Goal: Task Accomplishment & Management: Manage account settings

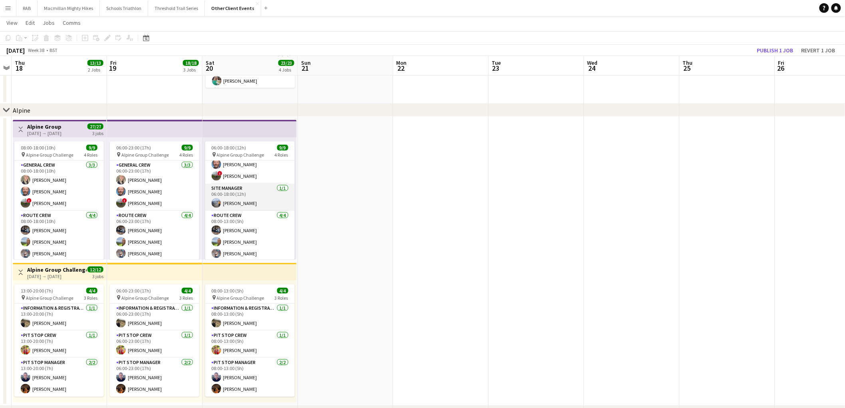
scroll to position [68, 0]
click at [260, 219] on app-card-role "Route Crew 4/4 08:00-13:00 (5h) Jacqui Davidson Dan Battershill Collette Stewar…" at bounding box center [249, 229] width 89 height 62
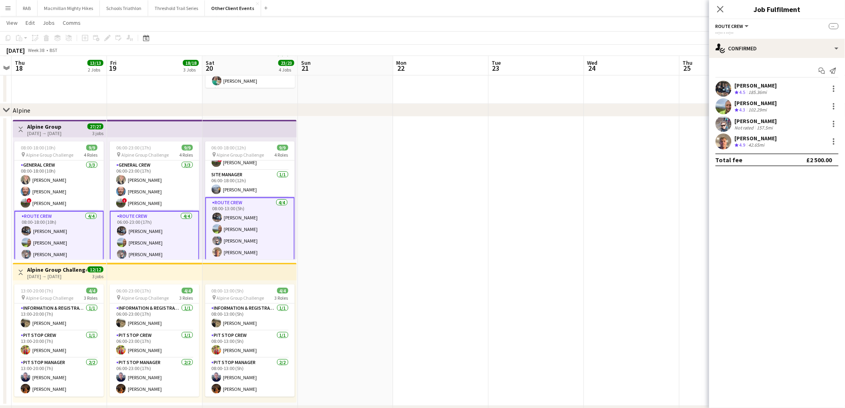
click at [260, 219] on app-card-role "Route Crew 4/4 08:00-13:00 (5h) Jacqui Davidson Dan Battershill Collette Stewar…" at bounding box center [249, 229] width 89 height 64
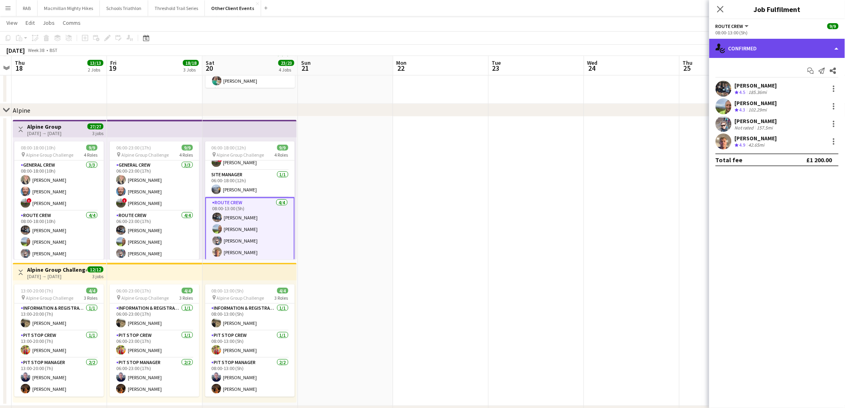
click at [788, 54] on div "single-neutral-actions-check-2 Confirmed" at bounding box center [777, 48] width 136 height 19
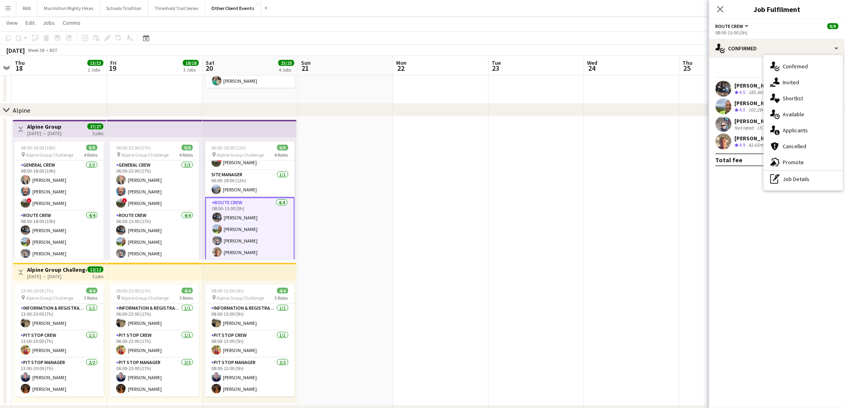
click at [750, 231] on mat-expansion-panel "check Confirmed Start chat Send notification Share Jacqui Davidson Crew rating …" at bounding box center [777, 233] width 136 height 350
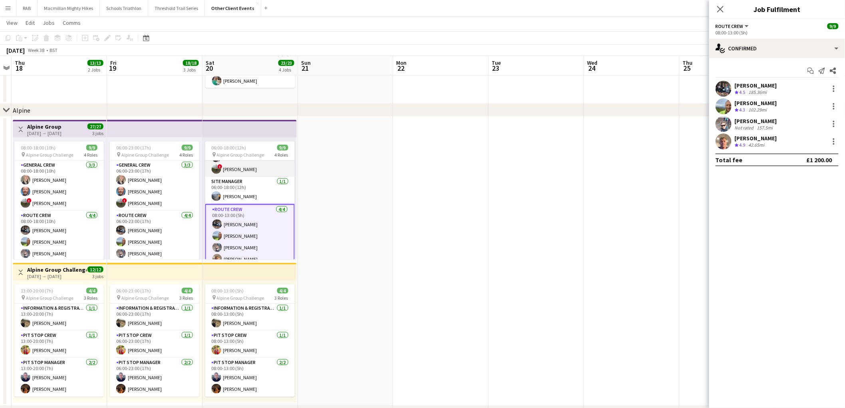
scroll to position [69, 0]
click at [833, 89] on div at bounding box center [834, 89] width 10 height 10
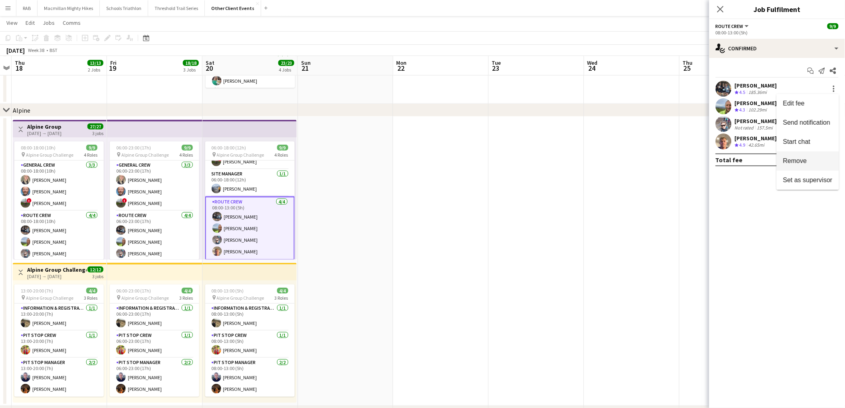
click at [810, 156] on button "Remove" at bounding box center [808, 160] width 62 height 19
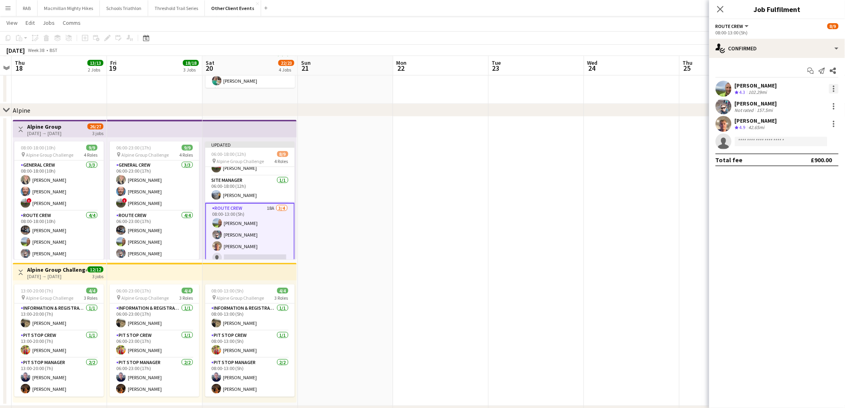
click at [835, 91] on div at bounding box center [834, 91] width 2 height 2
click at [809, 157] on button "Remove" at bounding box center [808, 160] width 62 height 19
click at [834, 87] on div at bounding box center [834, 89] width 10 height 10
drag, startPoint x: 803, startPoint y: 158, endPoint x: 818, endPoint y: 122, distance: 38.4
click at [804, 157] on span "Remove" at bounding box center [795, 160] width 24 height 7
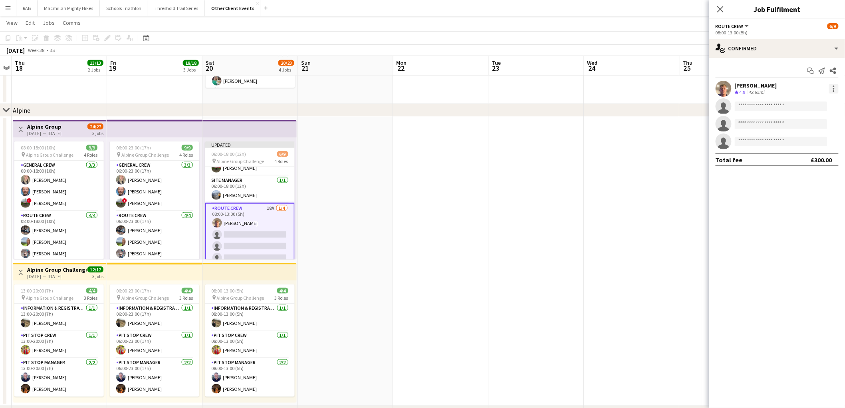
click at [836, 86] on div at bounding box center [834, 89] width 10 height 10
click at [808, 158] on span "Remove" at bounding box center [808, 160] width 50 height 7
click at [720, 7] on icon "Close pop-in" at bounding box center [721, 9] width 8 height 8
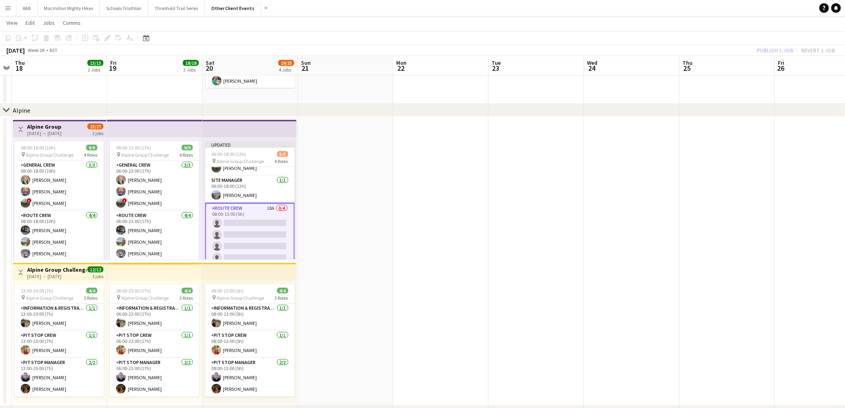
click at [443, 109] on div "chevron-right Alpine" at bounding box center [422, 110] width 845 height 13
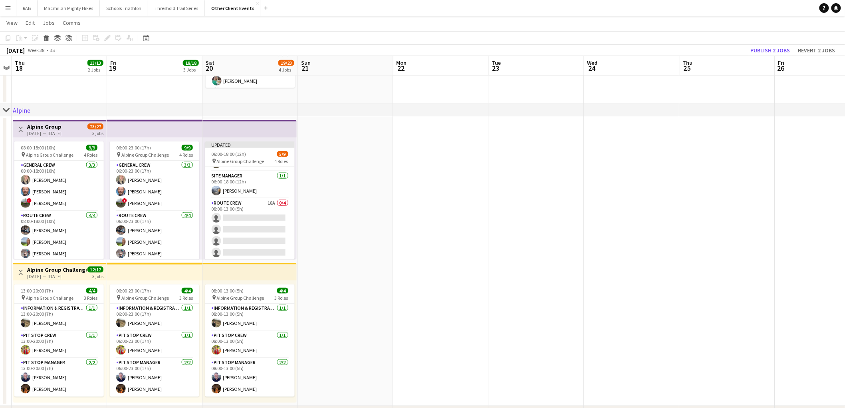
scroll to position [74, 0]
click at [262, 318] on app-card-role "Information & registration crew 1/1 08:00-13:00 (5h) Amy Upson" at bounding box center [249, 317] width 89 height 27
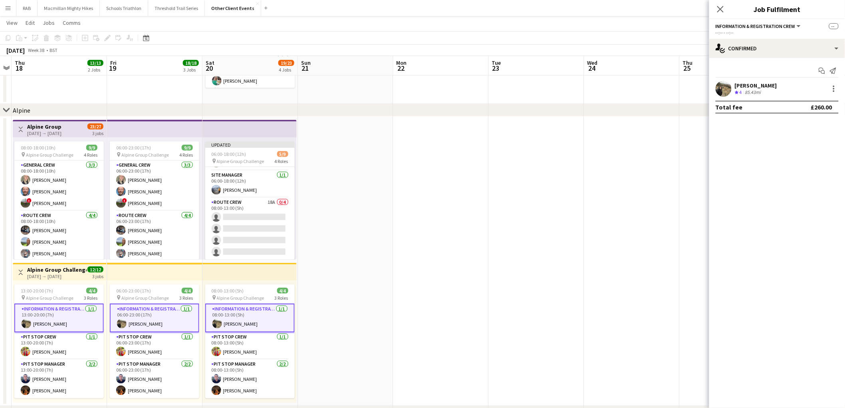
click at [262, 318] on app-card-role "Information & registration crew 1/1 08:00-13:00 (5h) Amy Upson" at bounding box center [249, 318] width 89 height 29
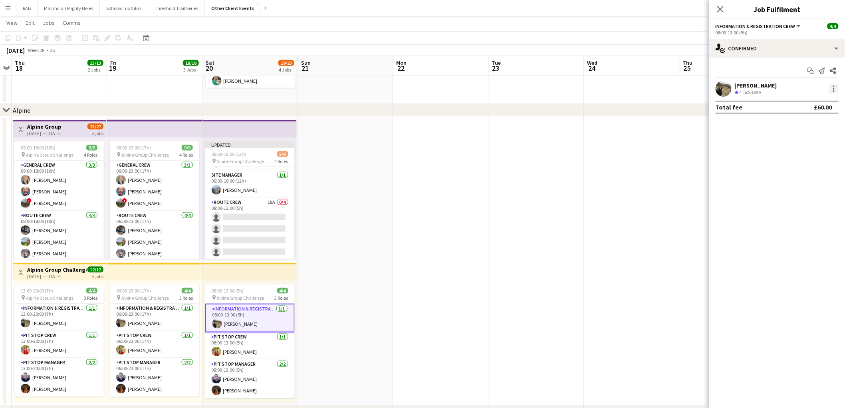
click at [836, 85] on div at bounding box center [834, 89] width 10 height 10
click at [801, 157] on span "Remove" at bounding box center [795, 160] width 24 height 7
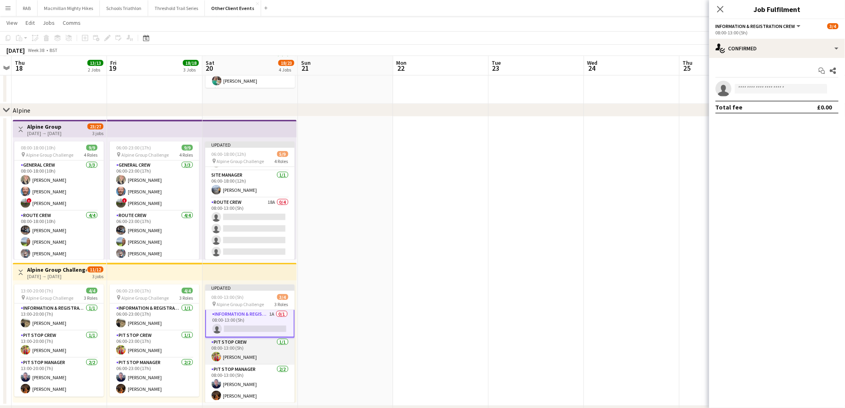
click at [241, 338] on app-card-role "Pit Stop Crew 1/1 08:00-13:00 (5h) Claire Galpin" at bounding box center [249, 351] width 89 height 27
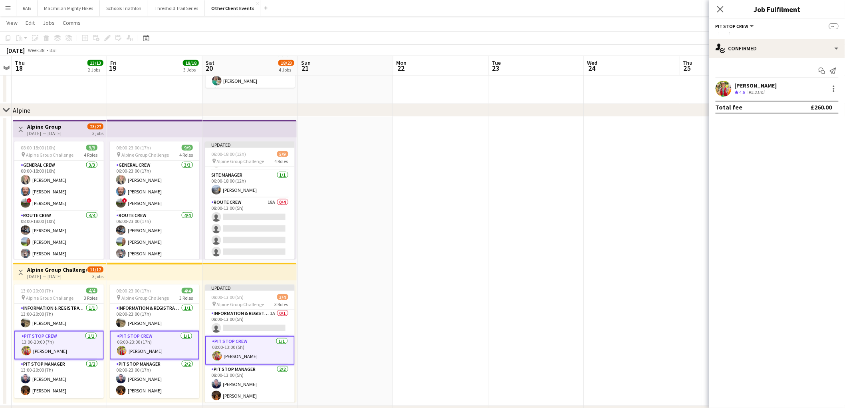
scroll to position [1, 0]
click at [244, 344] on app-card-role "Pit Stop Crew 1/1 08:00-13:00 (5h) Claire Galpin" at bounding box center [249, 350] width 89 height 29
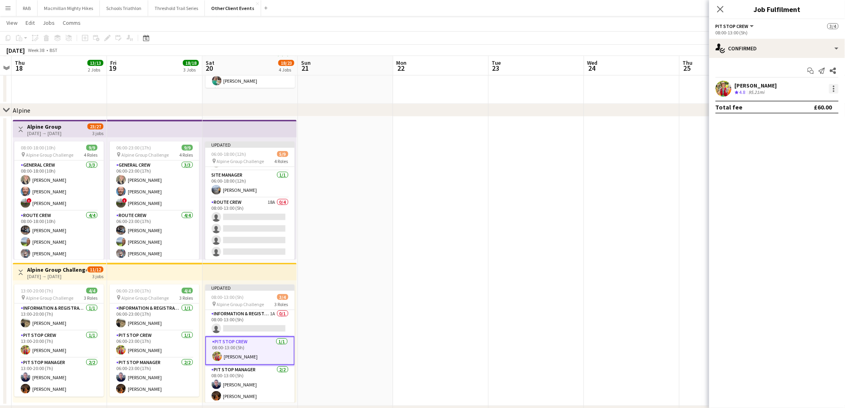
click at [835, 90] on div at bounding box center [834, 91] width 2 height 2
click at [797, 161] on span "Remove" at bounding box center [795, 160] width 24 height 7
click at [240, 386] on app-card-role "Pit Stop Manager 2/2 08:00-13:00 (5h) Ammar Kahla Emma Hayes" at bounding box center [249, 384] width 89 height 39
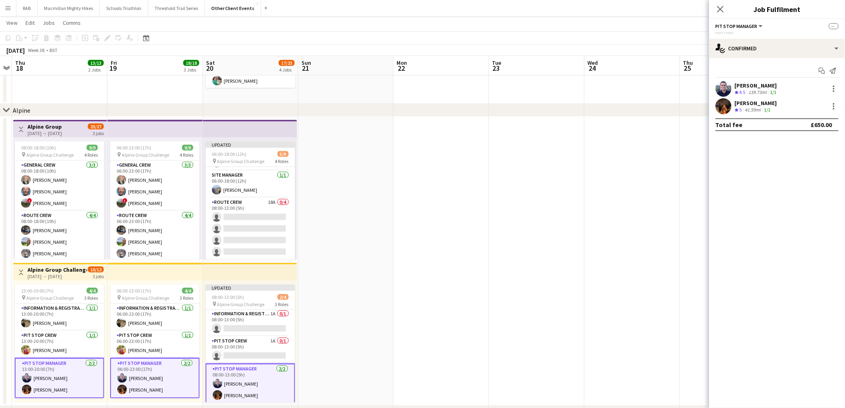
click at [241, 386] on app-card-role "Pit Stop Manager 2/2 08:00-13:00 (5h) Ammar Kahla Emma Hayes" at bounding box center [250, 384] width 89 height 40
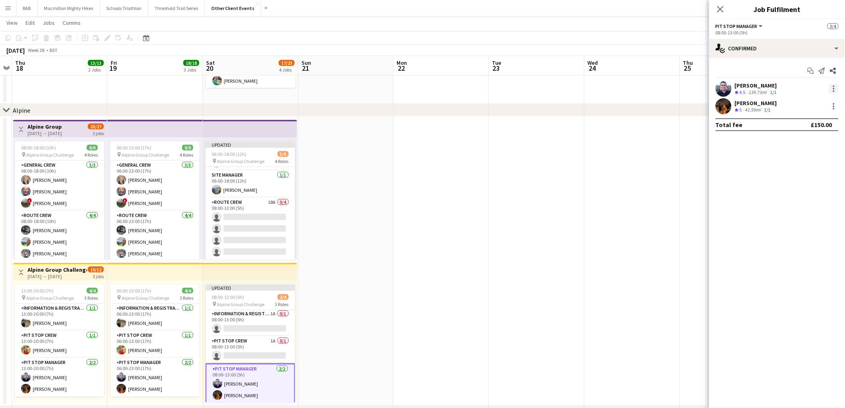
click at [833, 91] on div at bounding box center [834, 91] width 2 height 2
click at [803, 158] on span "Remove" at bounding box center [795, 160] width 24 height 7
click at [834, 88] on div at bounding box center [834, 89] width 2 height 2
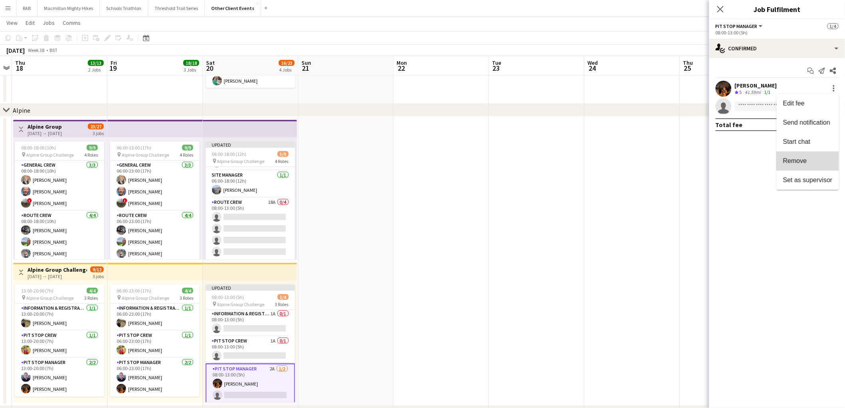
click at [805, 158] on span "Remove" at bounding box center [795, 160] width 24 height 7
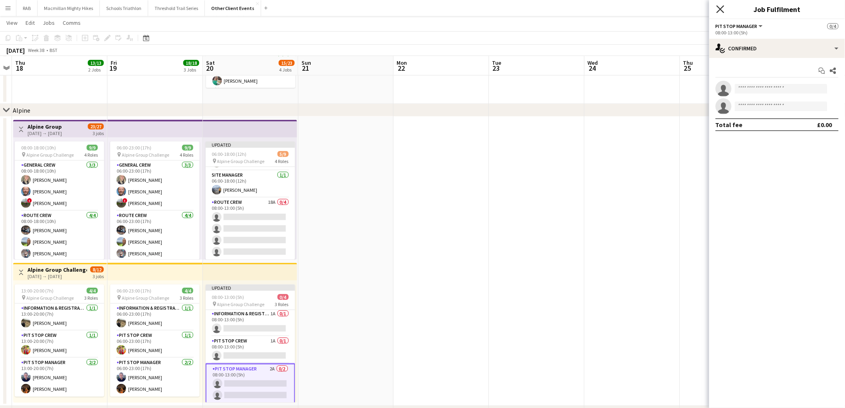
click at [720, 10] on icon at bounding box center [721, 9] width 8 height 8
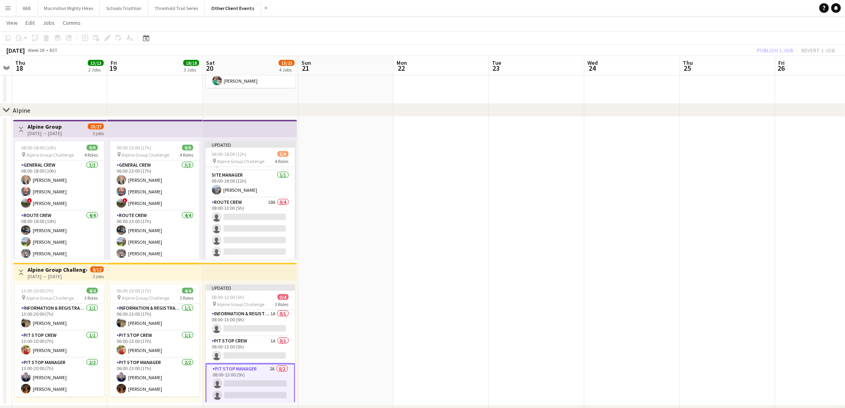
click at [665, 38] on app-toolbar "Copy Paste Paste Ctrl+V Paste with crew Ctrl+Shift+V Paste linked Job [GEOGRAPH…" at bounding box center [422, 38] width 845 height 14
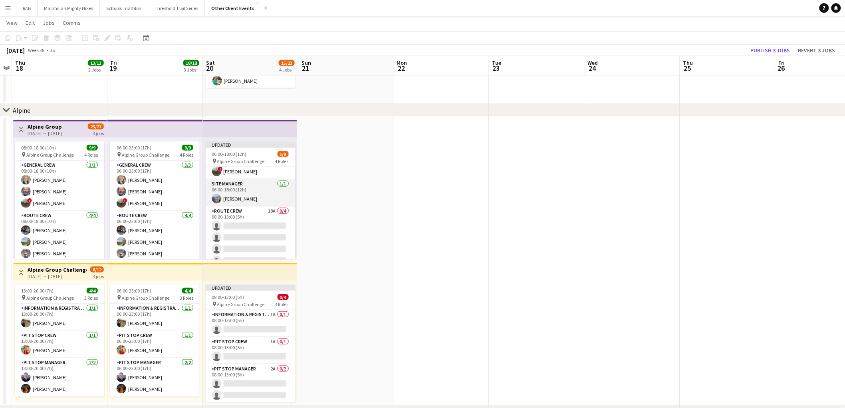
scroll to position [74, 0]
click at [254, 226] on app-card-role "Route Crew 18A 0/4 08:00-13:00 (5h) single-neutral-actions single-neutral-actio…" at bounding box center [250, 229] width 89 height 62
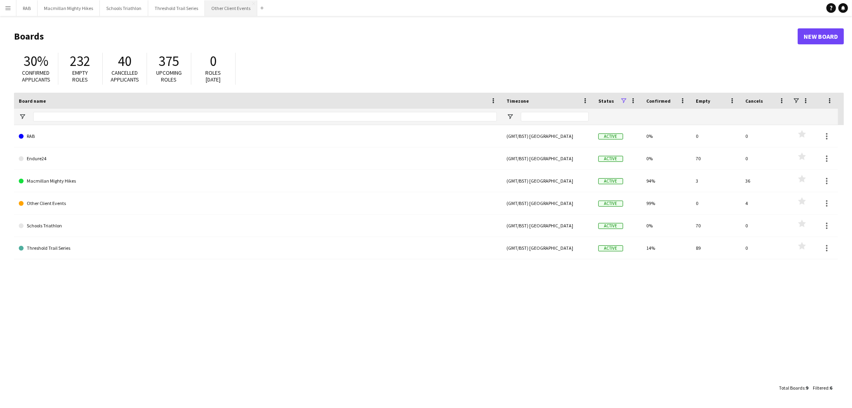
click at [228, 3] on button "Other Client Events Close" at bounding box center [231, 8] width 52 height 16
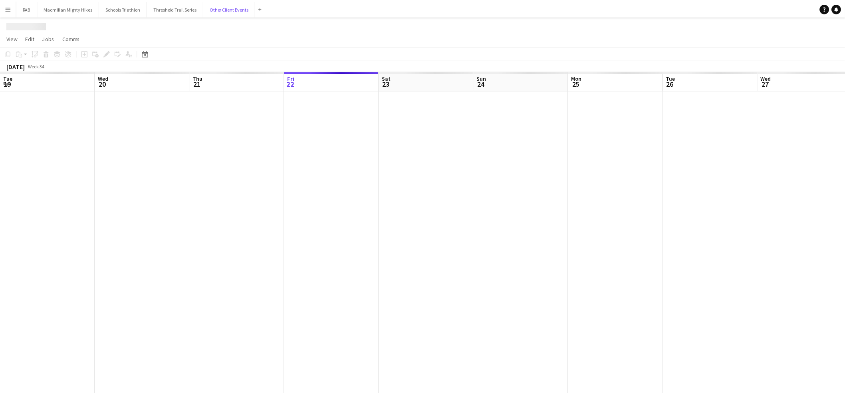
scroll to position [0, 191]
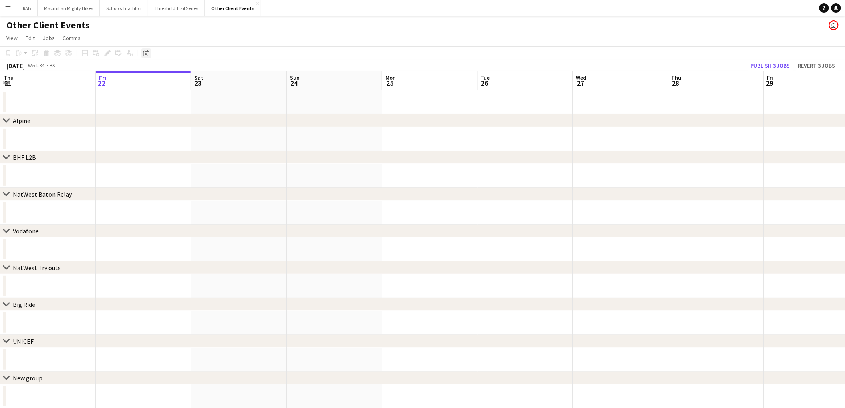
click at [148, 54] on icon at bounding box center [146, 53] width 6 height 6
click at [211, 80] on span "Next month" at bounding box center [211, 81] width 16 height 16
click at [212, 139] on span "21" at bounding box center [210, 143] width 10 height 10
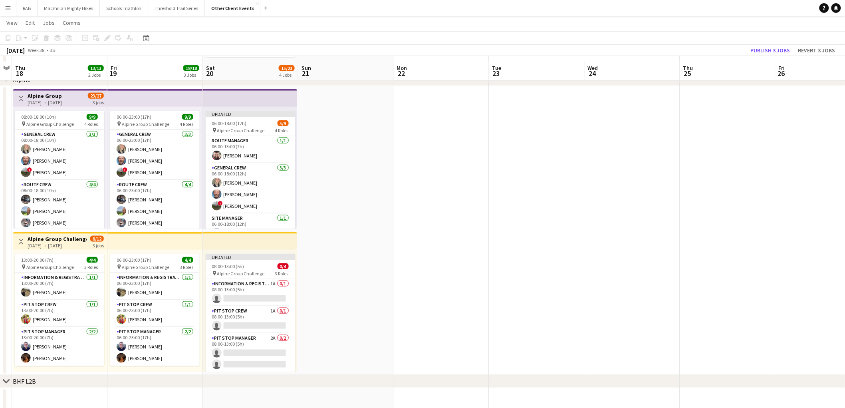
scroll to position [310, 0]
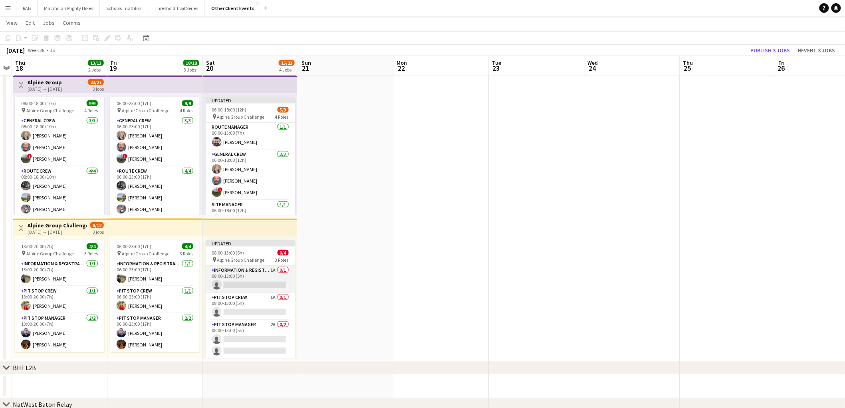
click at [251, 283] on app-card-role "Information & registration crew 1A 0/1 08:00-13:00 (5h) single-neutral-actions" at bounding box center [250, 279] width 89 height 27
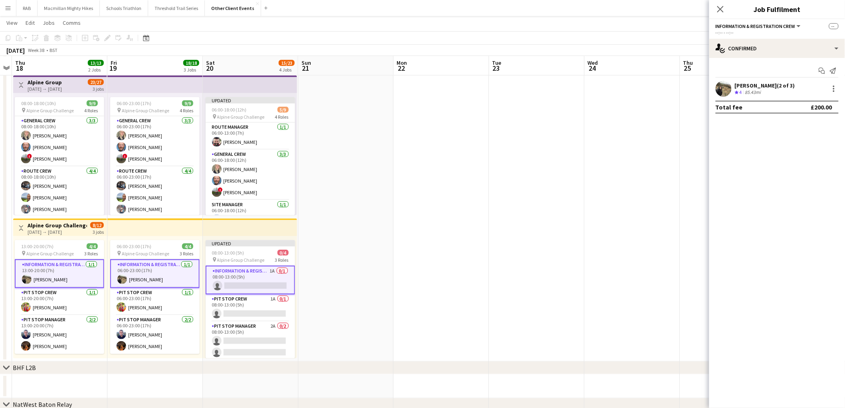
click at [770, 22] on div "Information & registration crew All roles Information & registration crew" at bounding box center [759, 25] width 86 height 7
click at [772, 25] on span "Information & registration crew" at bounding box center [756, 26] width 80 height 6
click at [781, 148] on mat-expansion-panel "check Confirmed Start chat Send notification [PERSON_NAME] (2 of 3) Crew rating…" at bounding box center [777, 233] width 136 height 350
click at [780, 86] on div "[PERSON_NAME] (2 of 3)" at bounding box center [765, 85] width 60 height 7
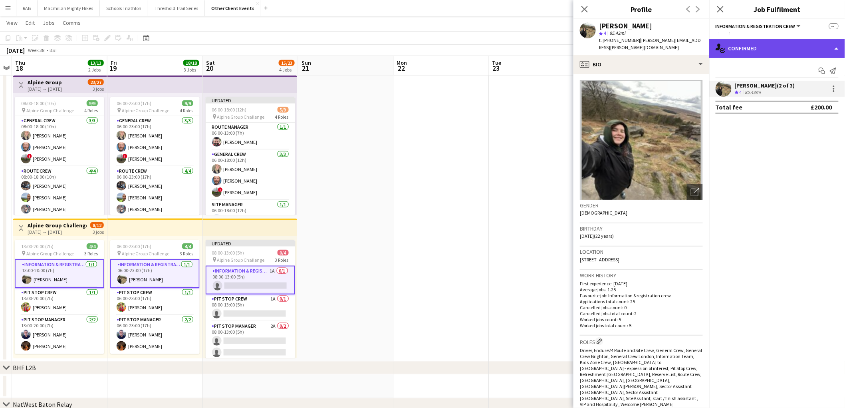
click at [839, 49] on div "single-neutral-actions-check-2 Confirmed" at bounding box center [777, 48] width 136 height 19
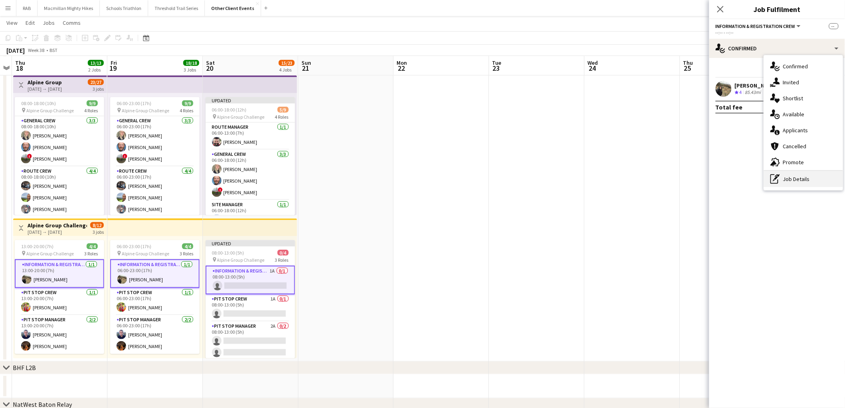
click at [805, 179] on div "pen-write Job Details" at bounding box center [803, 179] width 79 height 16
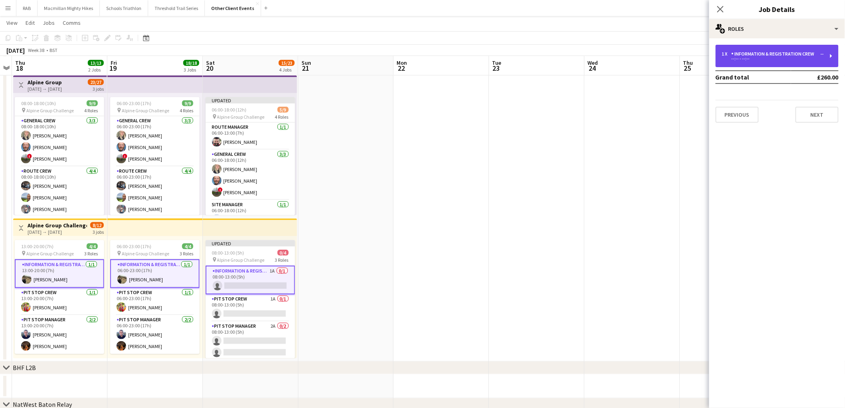
click at [756, 52] on div "Information & registration crew" at bounding box center [775, 54] width 86 height 6
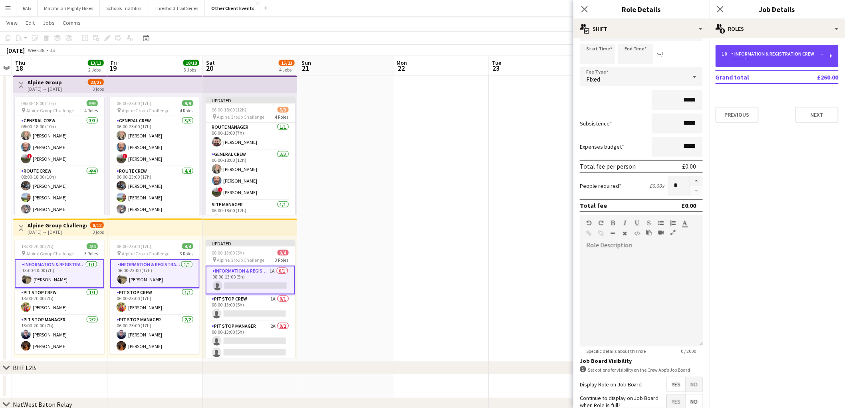
scroll to position [0, 0]
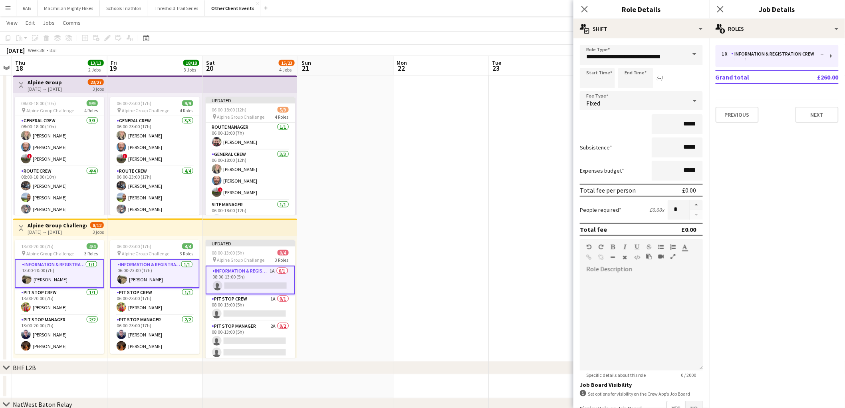
click at [330, 259] on app-date-cell at bounding box center [345, 216] width 95 height 289
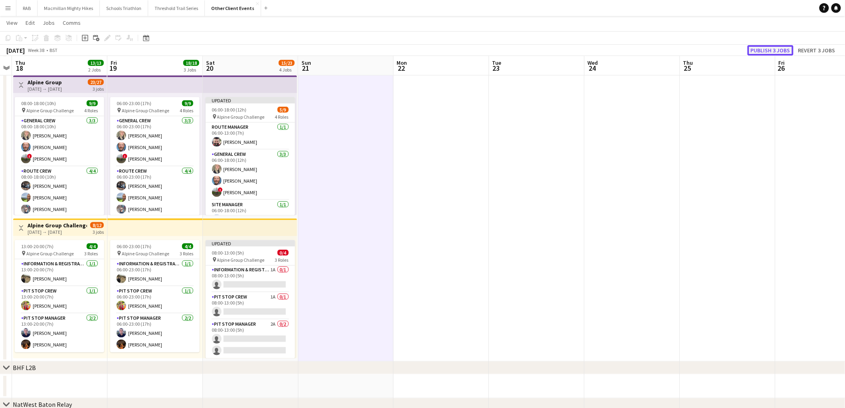
click at [758, 46] on button "Publish 3 jobs" at bounding box center [771, 50] width 46 height 10
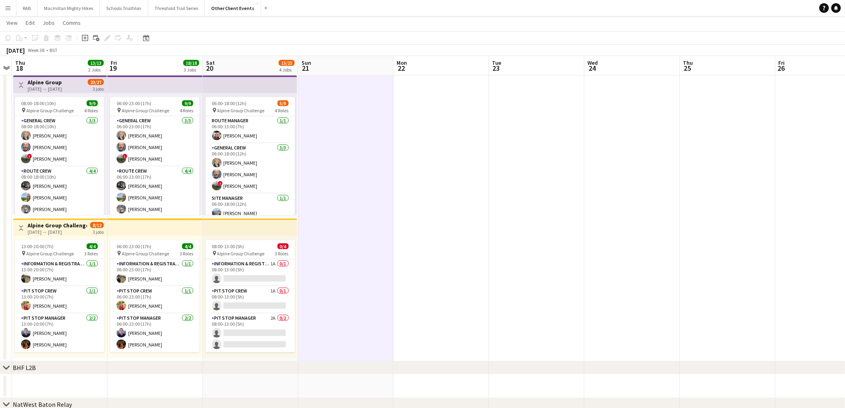
click at [393, 47] on div "[DATE] Week 38 • BST" at bounding box center [422, 50] width 845 height 11
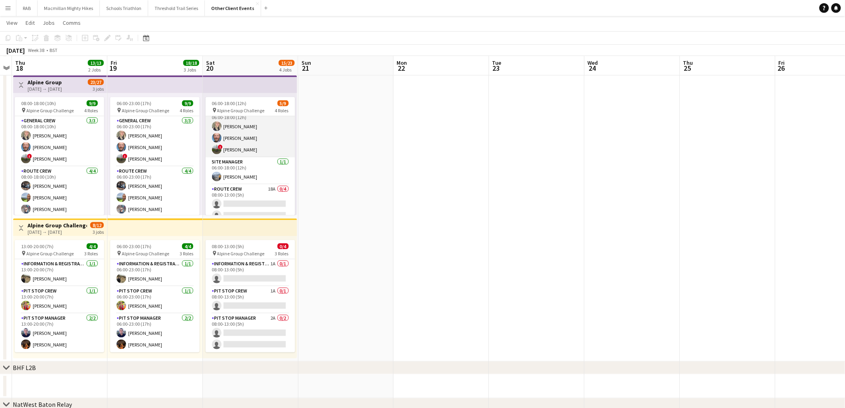
scroll to position [68, 0]
click at [248, 165] on app-card-role "Route Crew 18A 0/4 08:00-13:00 (5h) single-neutral-actions single-neutral-actio…" at bounding box center [250, 184] width 89 height 62
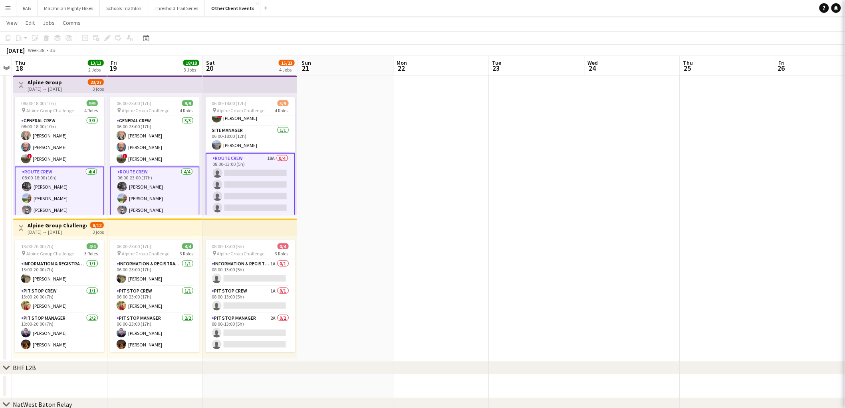
click at [248, 165] on app-card-role "Route Crew 18A 0/4 08:00-13:00 (5h) single-neutral-actions single-neutral-actio…" at bounding box center [250, 185] width 89 height 64
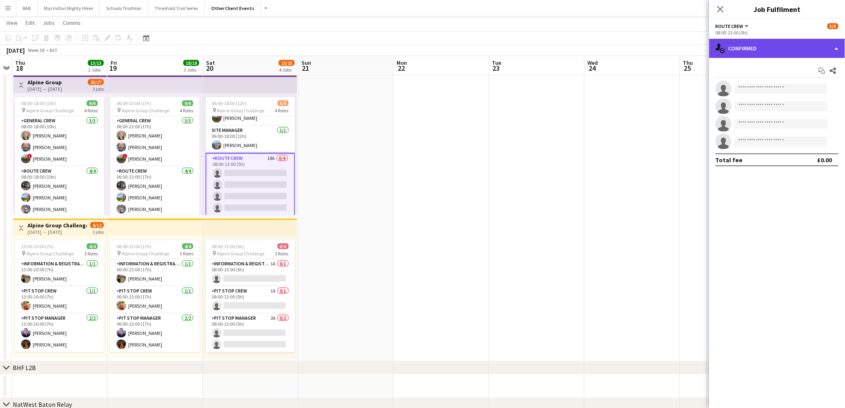
click at [781, 53] on div "single-neutral-actions-check-2 Confirmed" at bounding box center [777, 48] width 136 height 19
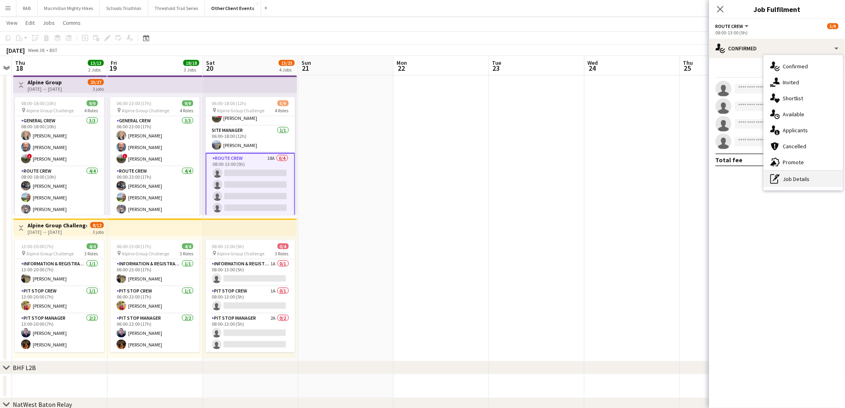
click at [794, 181] on div "pen-write Job Details" at bounding box center [803, 179] width 79 height 16
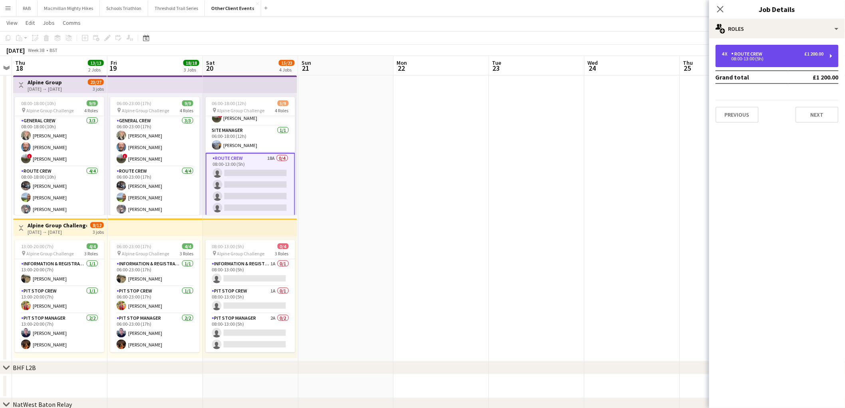
click at [757, 64] on div "4 x Route Crew £1 200.00 08:00-13:00 (5h)" at bounding box center [777, 56] width 123 height 22
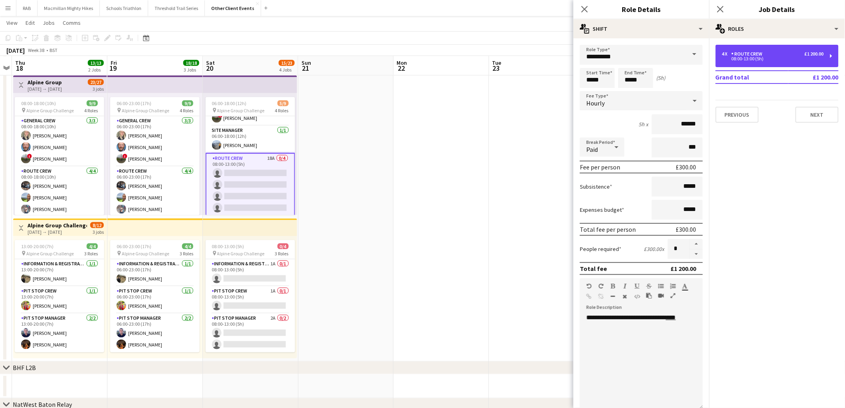
scroll to position [129, 0]
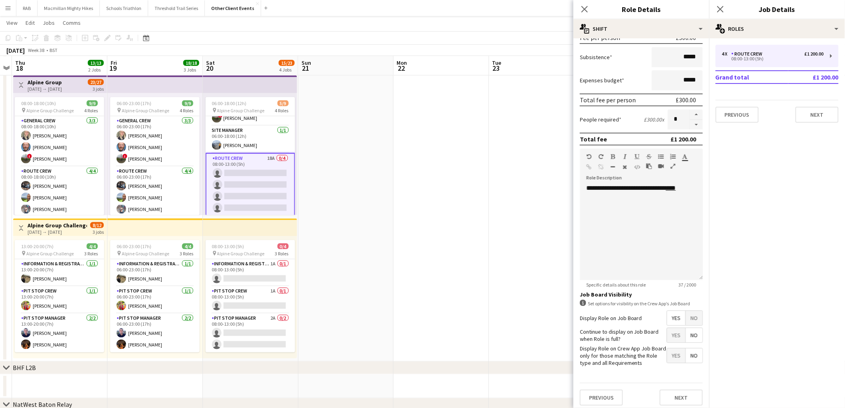
click at [686, 317] on span "No" at bounding box center [694, 318] width 17 height 14
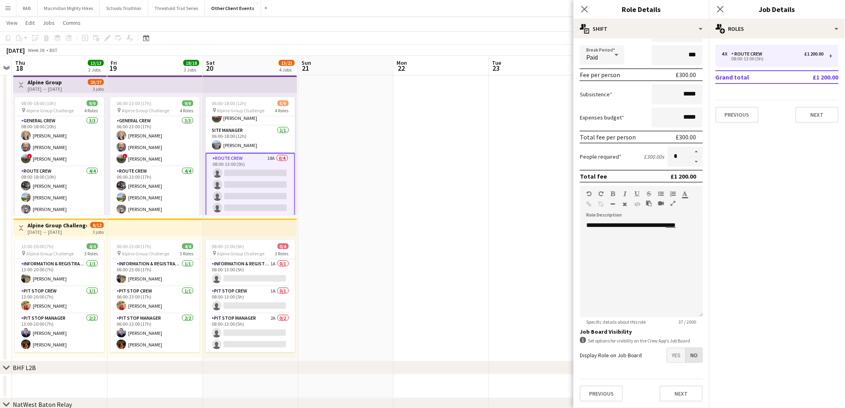
scroll to position [89, 0]
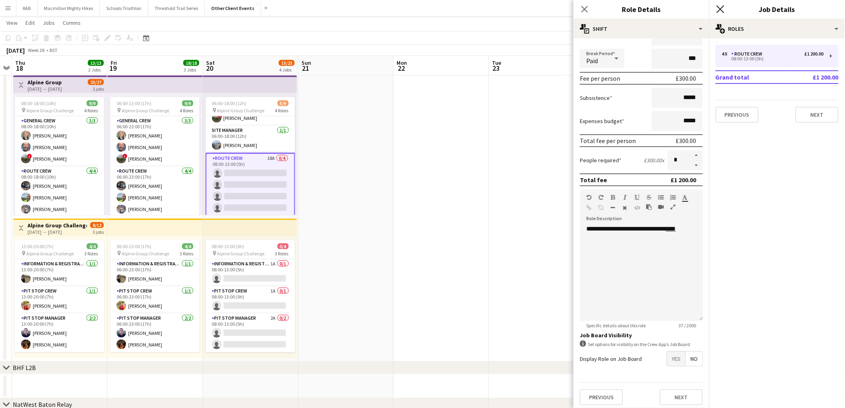
click at [720, 9] on icon at bounding box center [721, 9] width 8 height 8
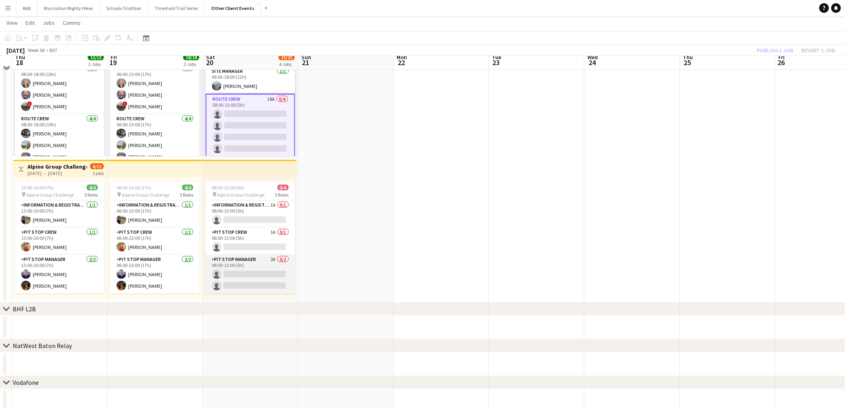
scroll to position [355, 0]
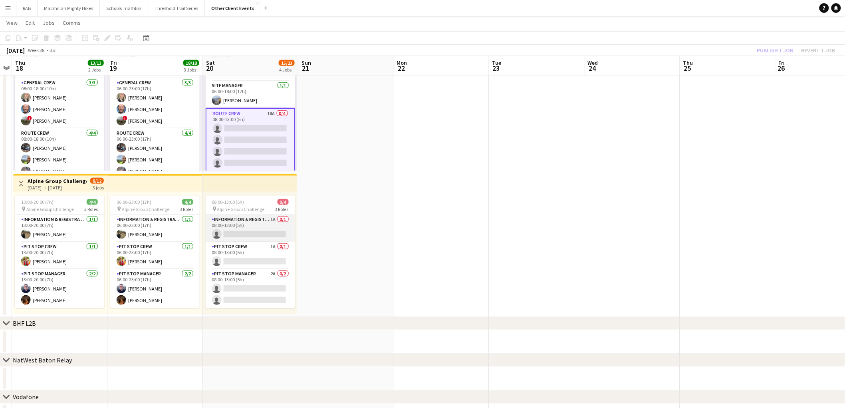
click at [248, 220] on app-card-role "Information & registration crew 1A 0/1 08:00-13:00 (5h) single-neutral-actions" at bounding box center [250, 228] width 89 height 27
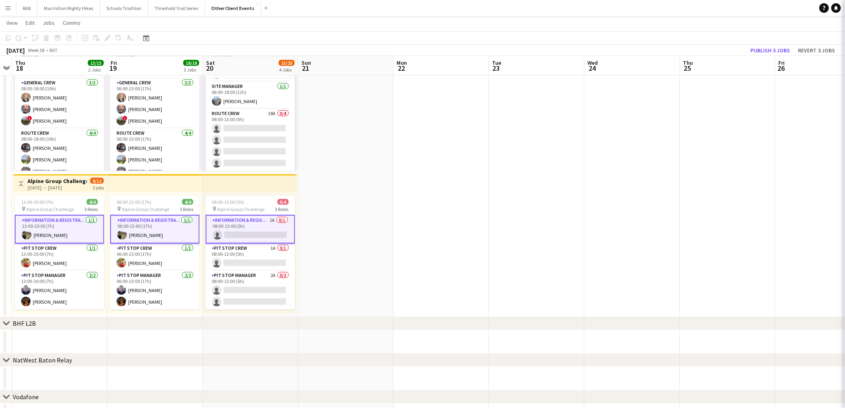
click at [248, 220] on app-card-role "Information & registration crew 1A 0/1 08:00-13:00 (5h) single-neutral-actions" at bounding box center [250, 229] width 89 height 29
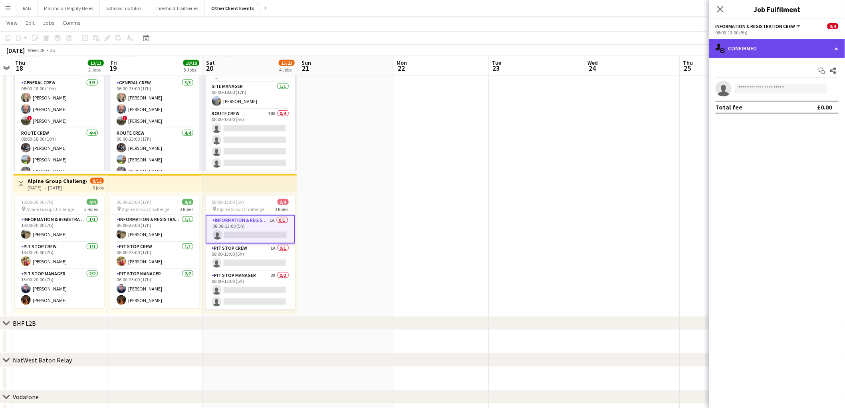
click at [756, 46] on div "single-neutral-actions-check-2 Confirmed" at bounding box center [777, 48] width 136 height 19
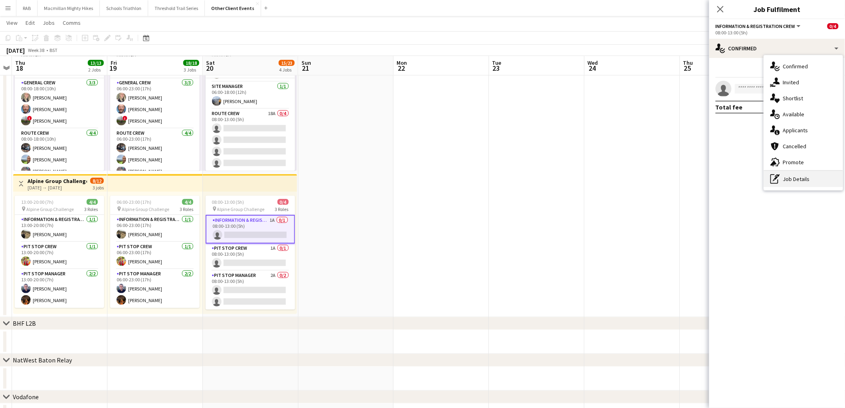
click at [793, 182] on div "pen-write Job Details" at bounding box center [803, 179] width 79 height 16
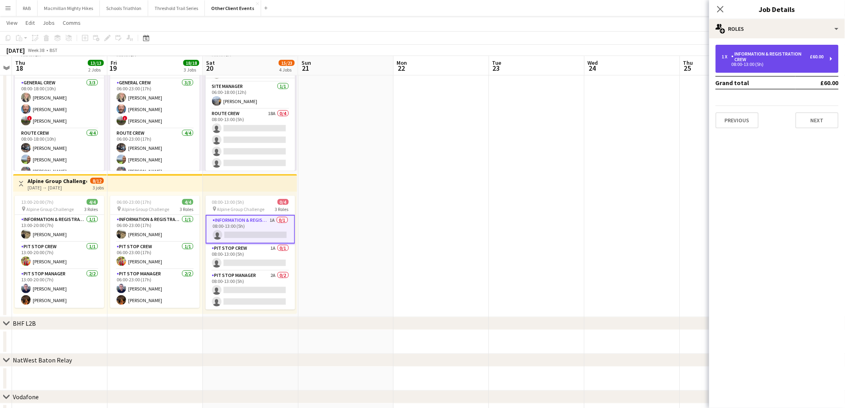
click at [760, 62] on div "08:00-13:00 (5h)" at bounding box center [773, 64] width 102 height 4
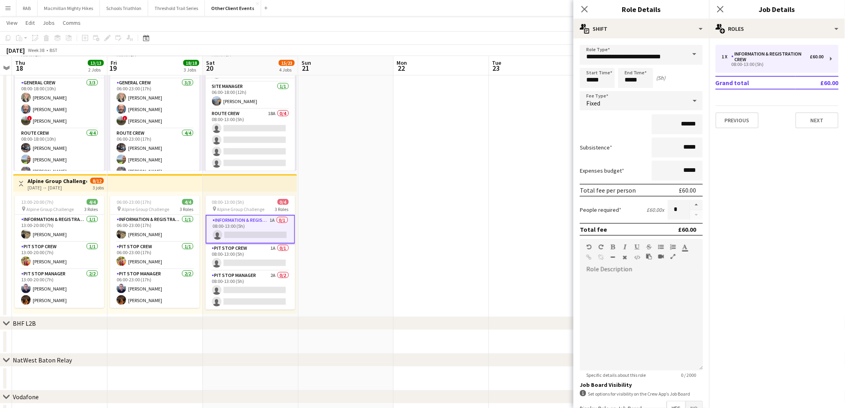
click at [688, 401] on span "No" at bounding box center [694, 408] width 17 height 14
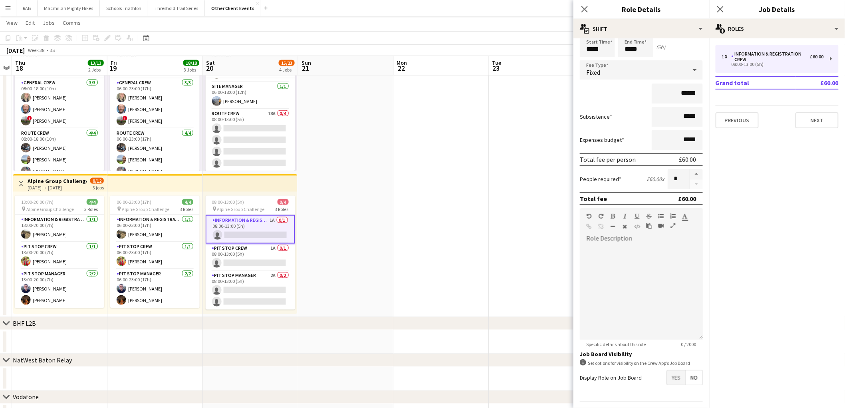
scroll to position [50, 0]
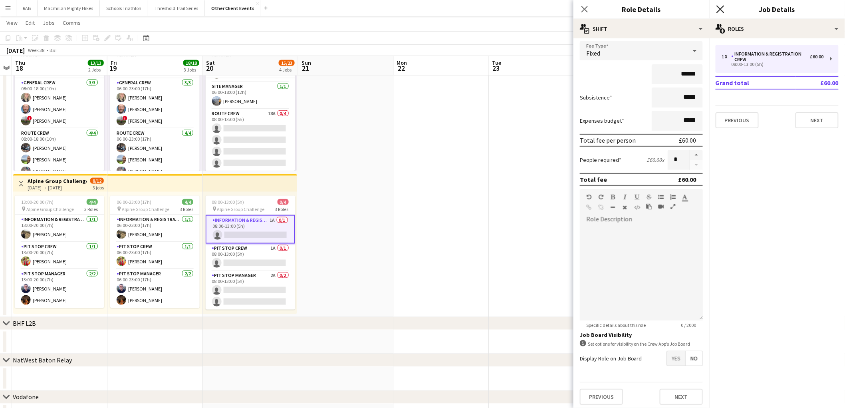
click at [718, 12] on icon at bounding box center [721, 9] width 8 height 8
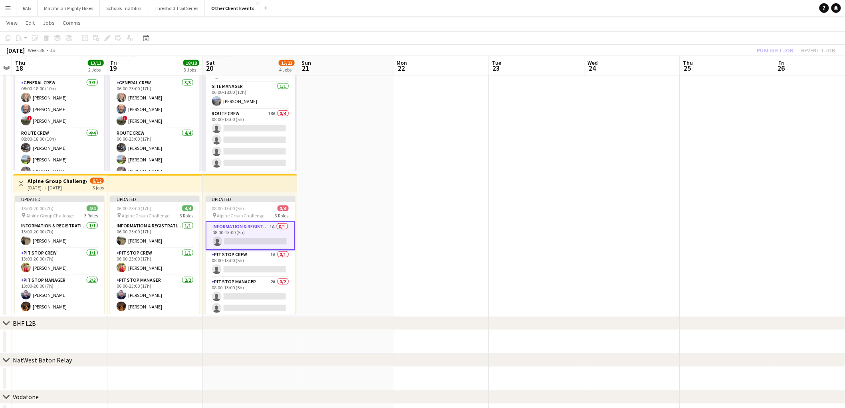
click at [765, 47] on div "Publish 1 job Revert 1 job" at bounding box center [796, 50] width 97 height 10
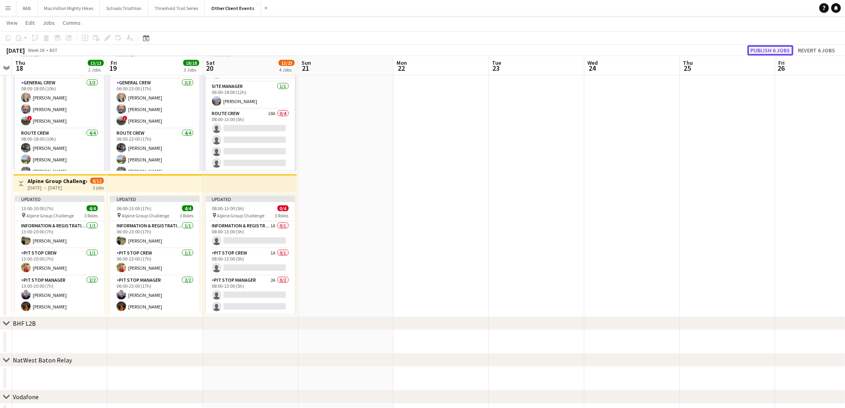
click at [765, 47] on button "Publish 6 jobs" at bounding box center [771, 50] width 46 height 10
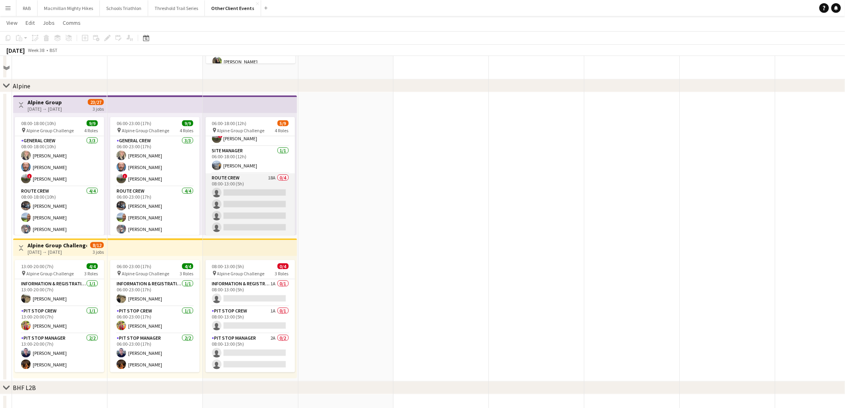
scroll to position [310, 0]
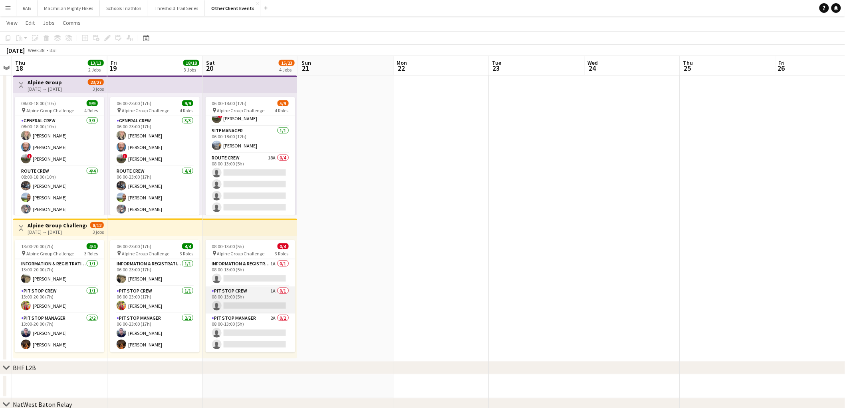
click at [252, 296] on app-card-role "Pit Stop Crew 1A 0/1 08:00-13:00 (5h) single-neutral-actions" at bounding box center [250, 299] width 89 height 27
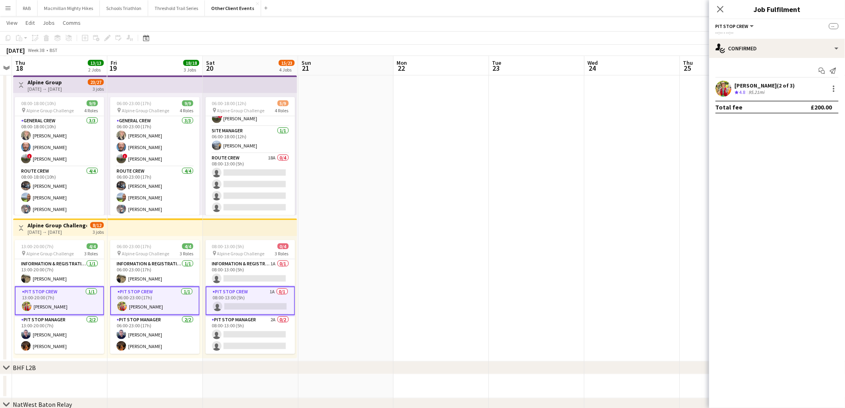
click at [252, 296] on app-card-role "Pit Stop Crew 1A 0/1 08:00-13:00 (5h) single-neutral-actions" at bounding box center [250, 300] width 89 height 29
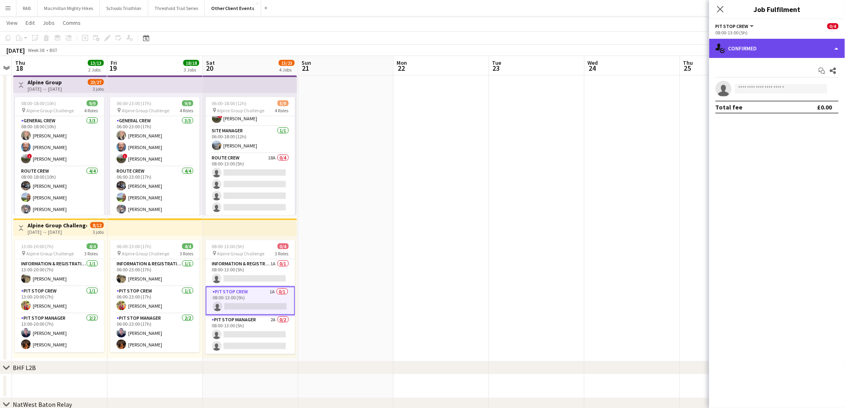
click at [755, 44] on div "single-neutral-actions-check-2 Confirmed" at bounding box center [777, 48] width 136 height 19
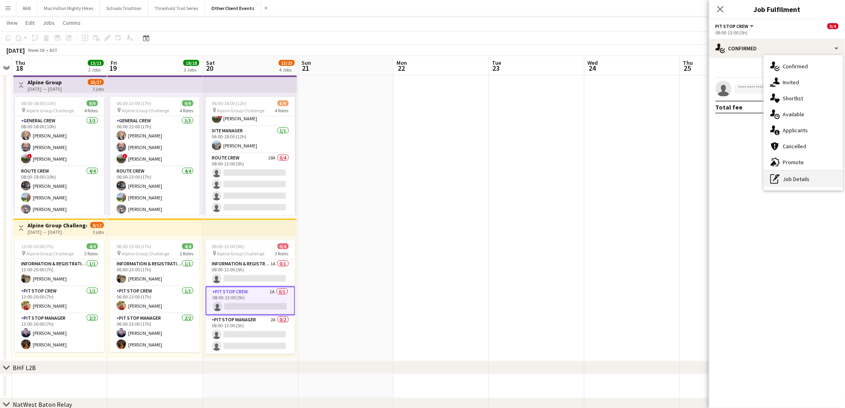
click at [802, 180] on div "pen-write Job Details" at bounding box center [803, 179] width 79 height 16
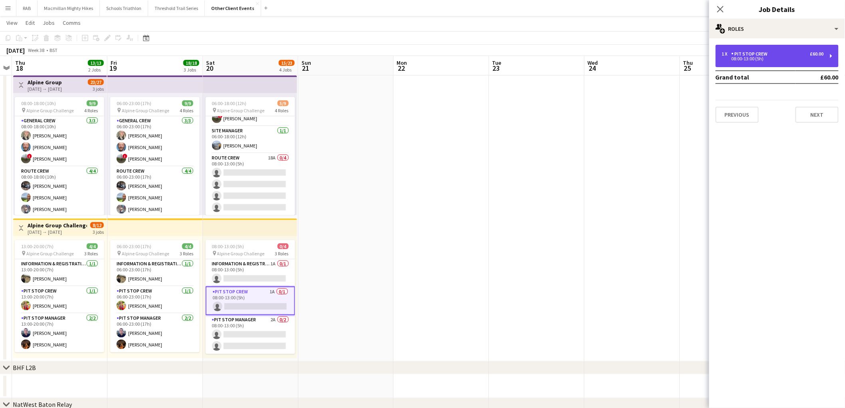
click at [764, 56] on div "Pit Stop Crew" at bounding box center [752, 54] width 40 height 6
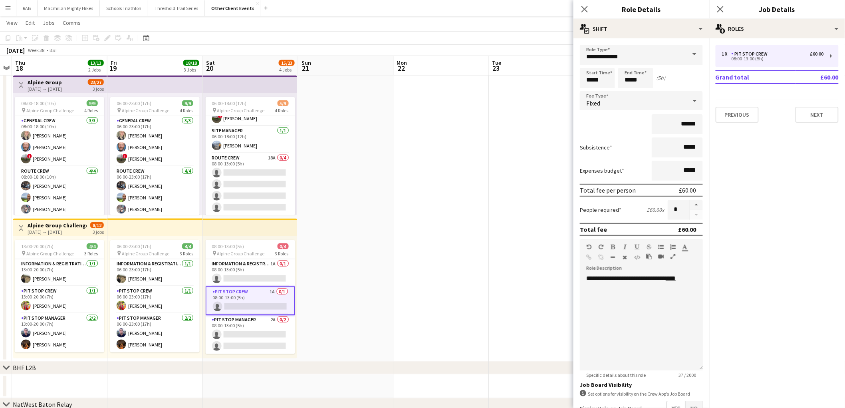
click at [686, 401] on span "No" at bounding box center [694, 408] width 17 height 14
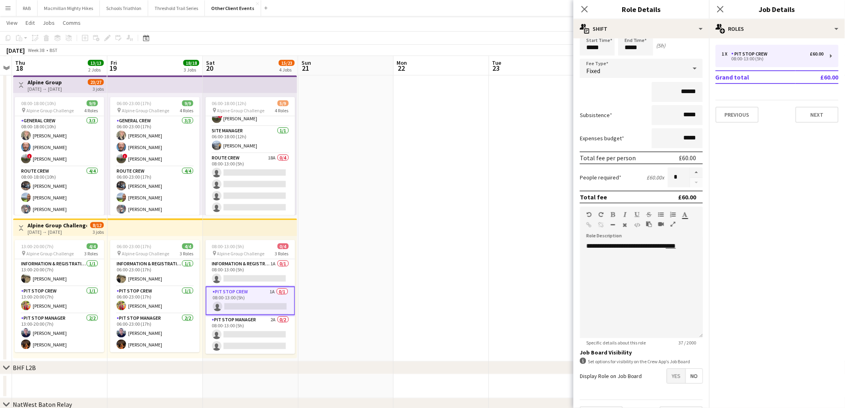
scroll to position [50, 0]
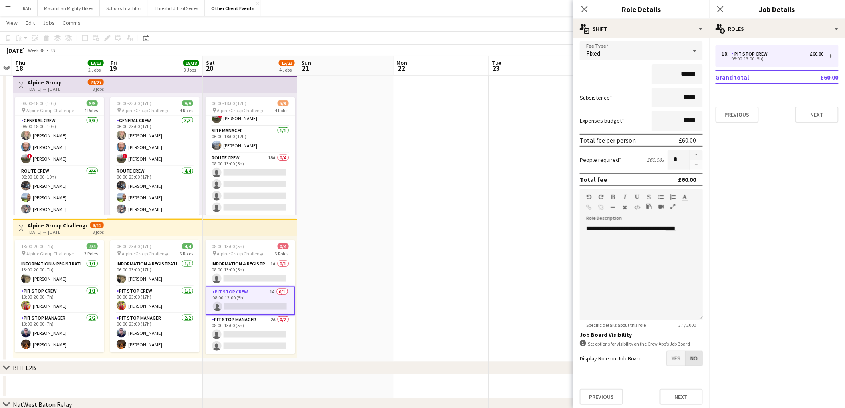
click at [688, 360] on span "No" at bounding box center [694, 358] width 17 height 14
click at [682, 393] on button "Next" at bounding box center [681, 397] width 43 height 16
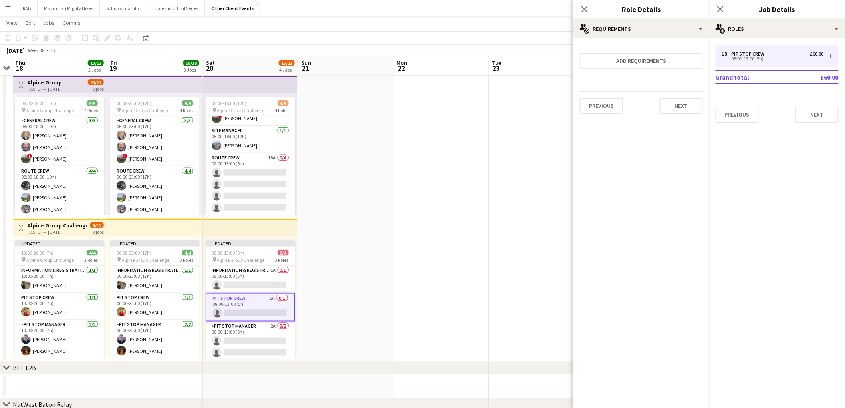
scroll to position [0, 0]
click at [588, 7] on icon "Close pop-in" at bounding box center [585, 9] width 8 height 8
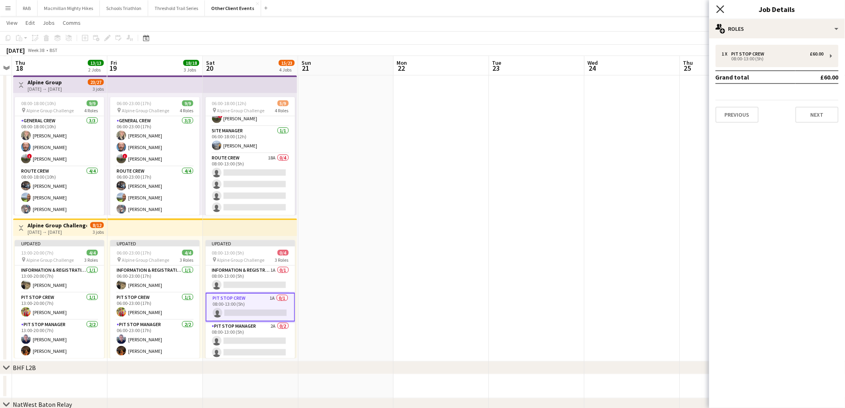
click at [719, 10] on icon at bounding box center [721, 9] width 8 height 8
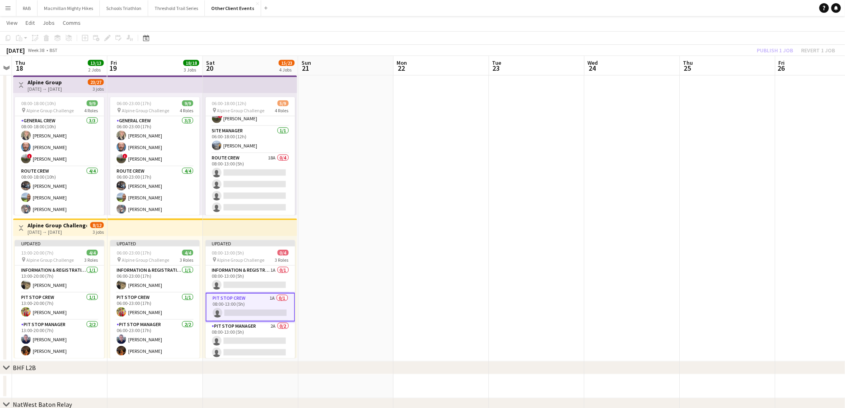
click at [762, 45] on div "Publish 1 job Revert 1 job" at bounding box center [796, 50] width 97 height 10
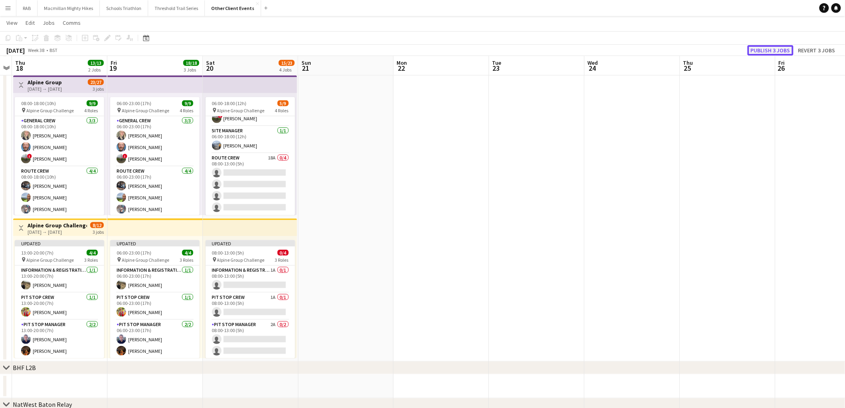
click at [764, 50] on button "Publish 3 jobs" at bounding box center [771, 50] width 46 height 10
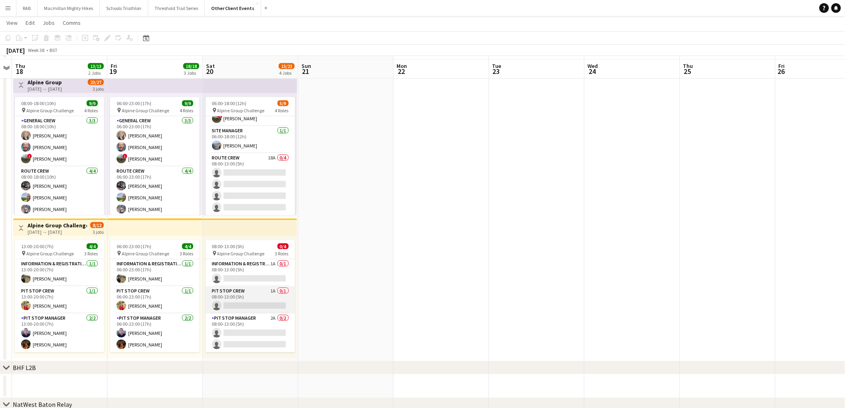
scroll to position [355, 0]
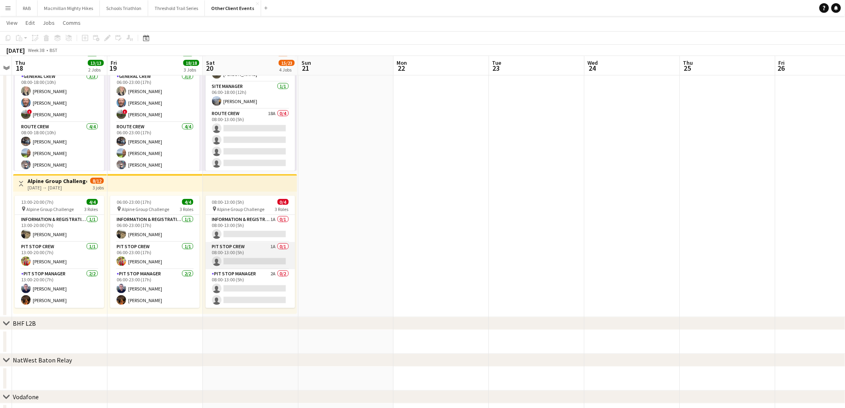
click at [257, 292] on app-card-role "Pit Stop Manager 2A 0/2 08:00-13:00 (5h) single-neutral-actions single-neutral-…" at bounding box center [250, 288] width 89 height 39
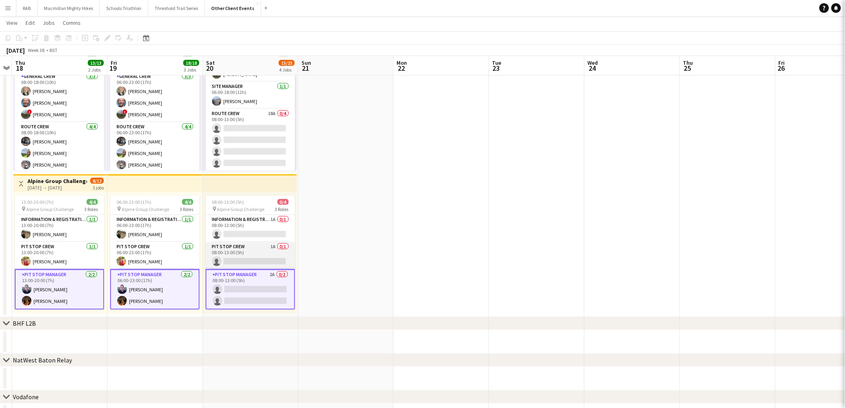
click at [257, 292] on app-card-role "Pit Stop Manager 2A 0/2 08:00-13:00 (5h) single-neutral-actions single-neutral-…" at bounding box center [250, 289] width 89 height 40
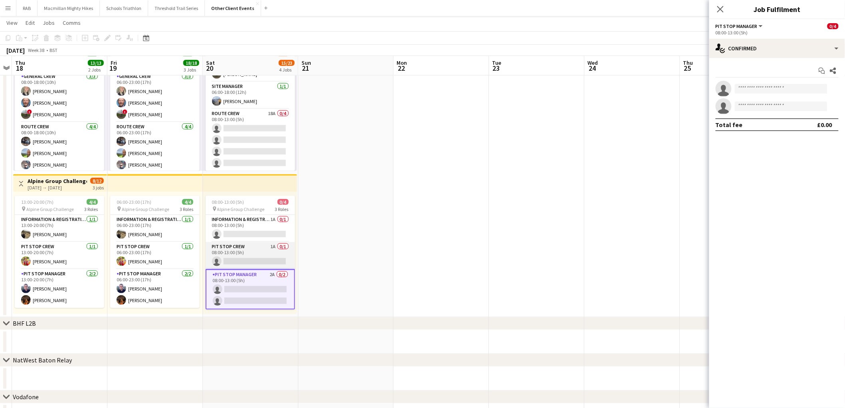
click at [257, 292] on app-card-role "Pit Stop Manager 2A 0/2 08:00-13:00 (5h) single-neutral-actions single-neutral-…" at bounding box center [250, 289] width 89 height 40
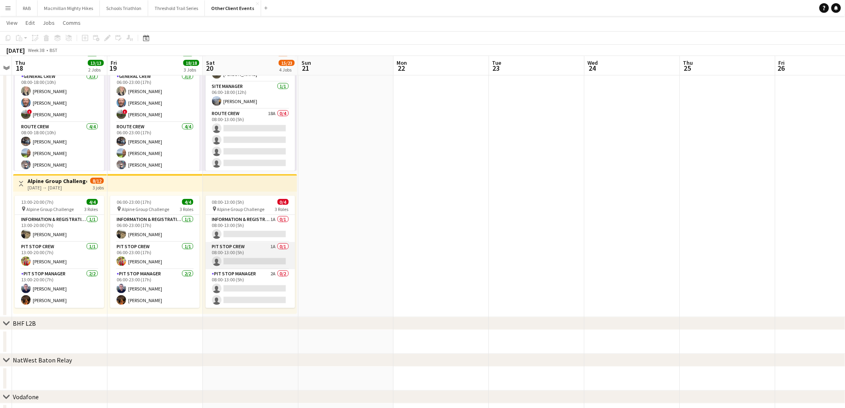
click at [257, 292] on app-card-role "Pit Stop Manager 2A 0/2 08:00-13:00 (5h) single-neutral-actions single-neutral-…" at bounding box center [250, 288] width 89 height 39
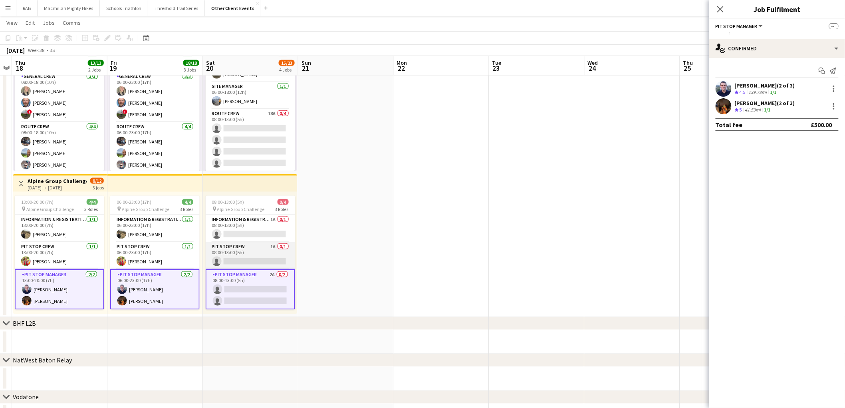
click at [257, 292] on app-card-role "Pit Stop Manager 2A 0/2 08:00-13:00 (5h) single-neutral-actions single-neutral-…" at bounding box center [250, 289] width 89 height 40
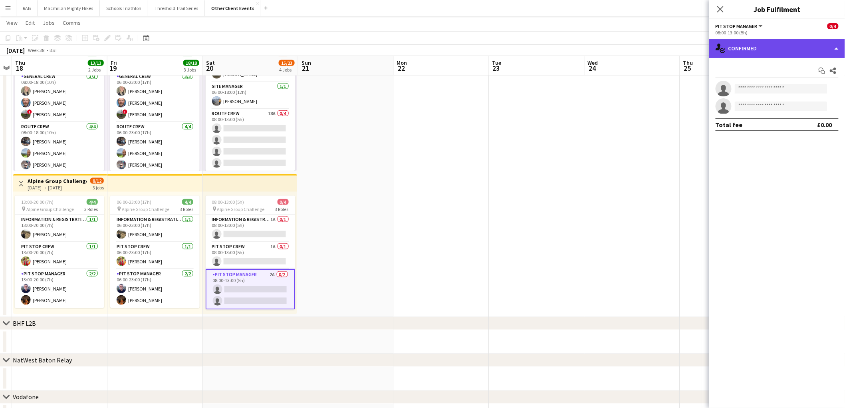
click at [770, 44] on div "single-neutral-actions-check-2 Confirmed" at bounding box center [777, 48] width 136 height 19
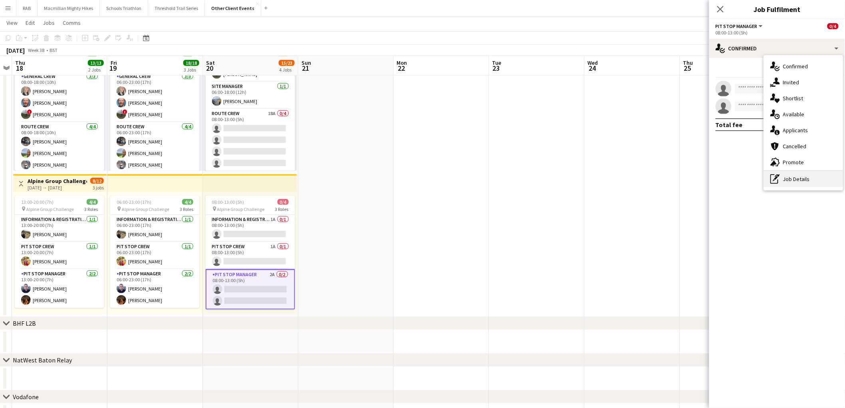
click at [789, 175] on div "pen-write Job Details" at bounding box center [803, 179] width 79 height 16
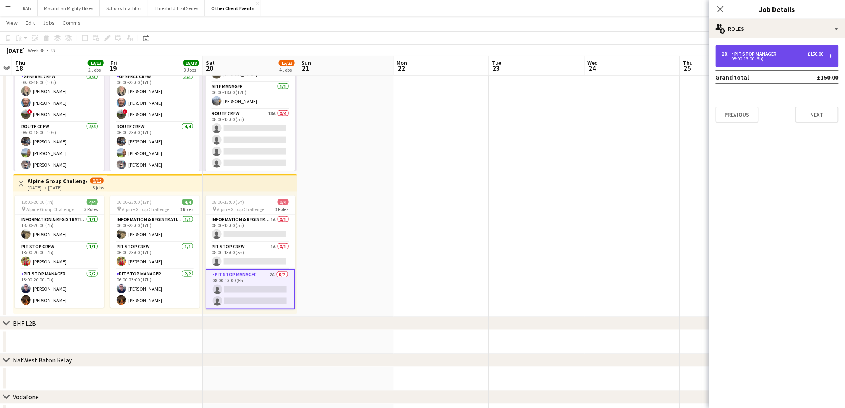
click at [785, 62] on div "2 x Pit Stop Manager £150.00 08:00-13:00 (5h)" at bounding box center [777, 56] width 123 height 22
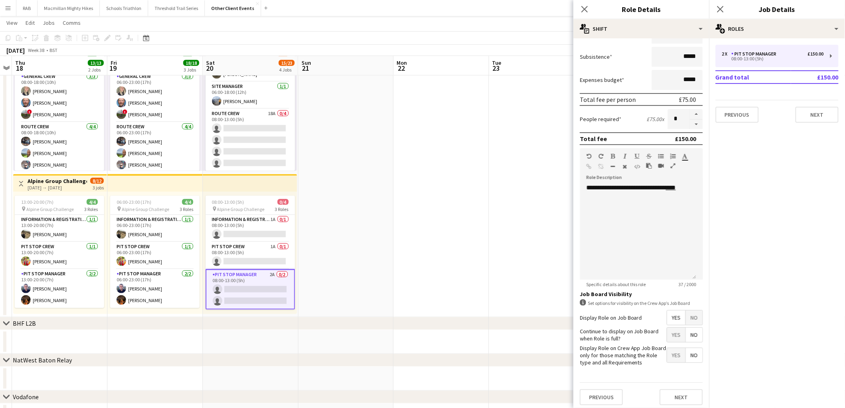
click at [686, 319] on span "No" at bounding box center [694, 317] width 17 height 14
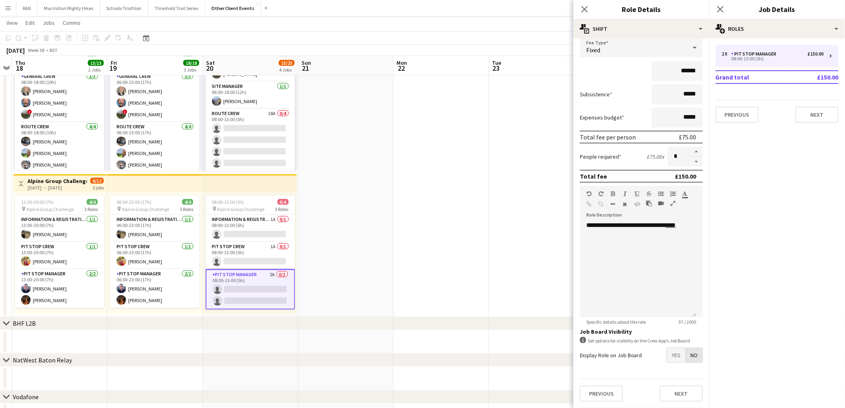
scroll to position [50, 0]
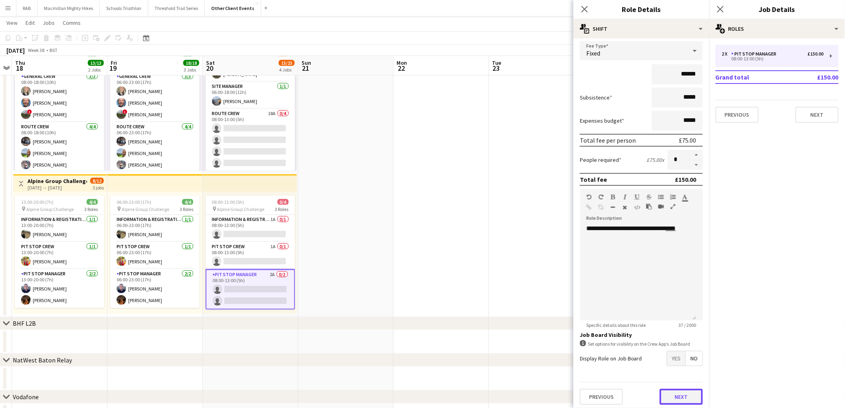
click at [682, 390] on button "Next" at bounding box center [681, 397] width 43 height 16
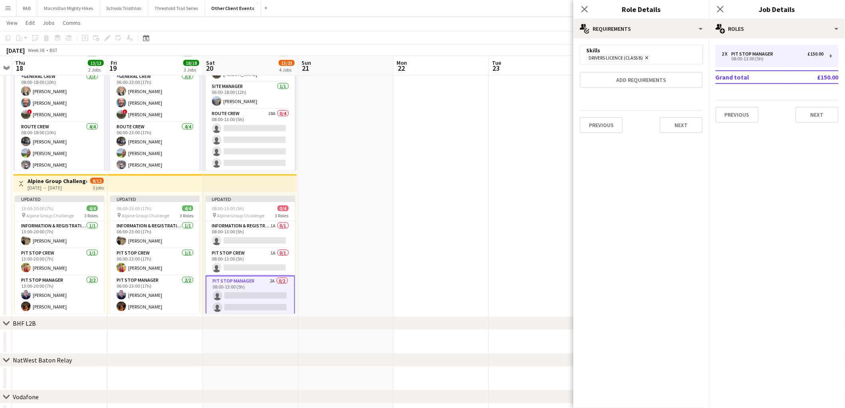
scroll to position [0, 0]
click at [585, 10] on icon at bounding box center [585, 9] width 8 height 8
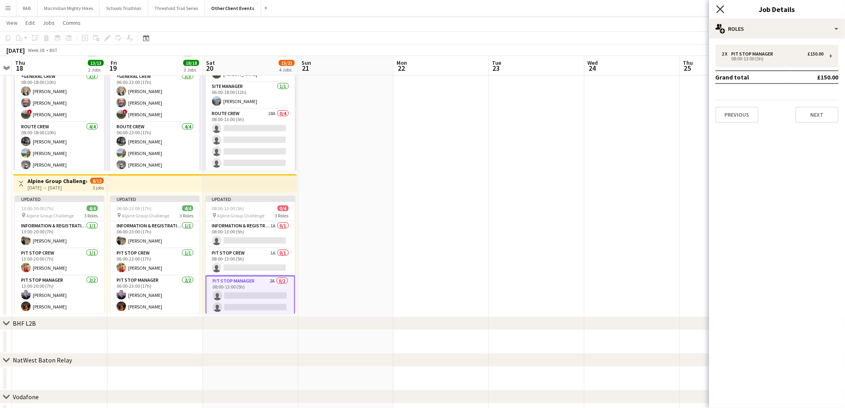
click at [717, 7] on icon "Close pop-in" at bounding box center [721, 9] width 8 height 8
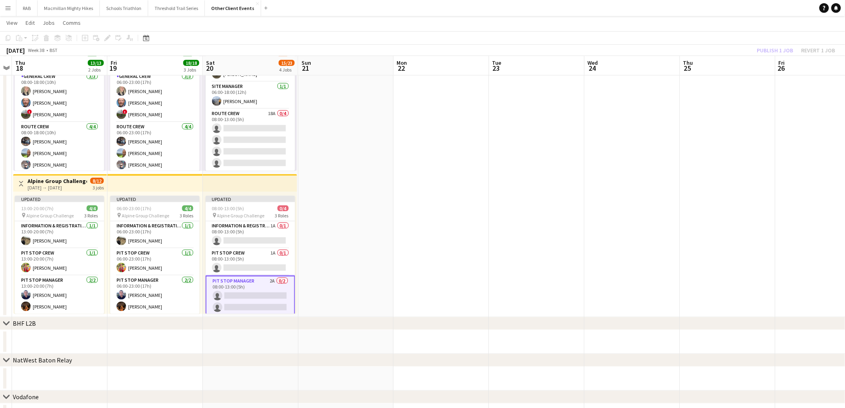
click at [699, 36] on app-toolbar "Copy Paste Paste Ctrl+V Paste with crew Ctrl+Shift+V Paste linked Job [GEOGRAPH…" at bounding box center [422, 38] width 845 height 14
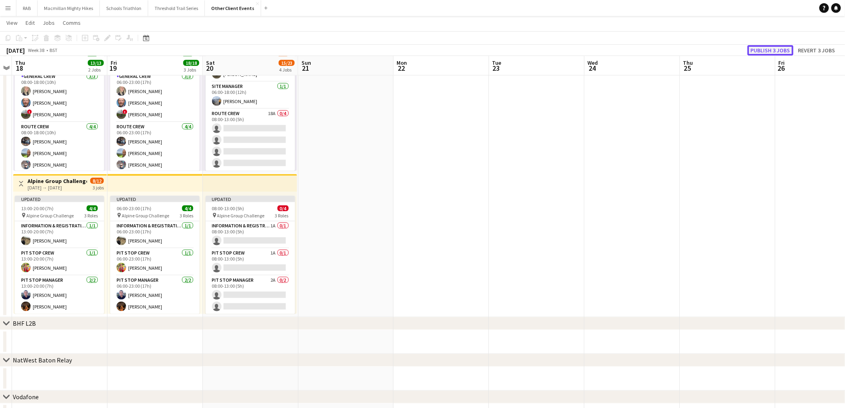
click at [785, 51] on button "Publish 3 jobs" at bounding box center [771, 50] width 46 height 10
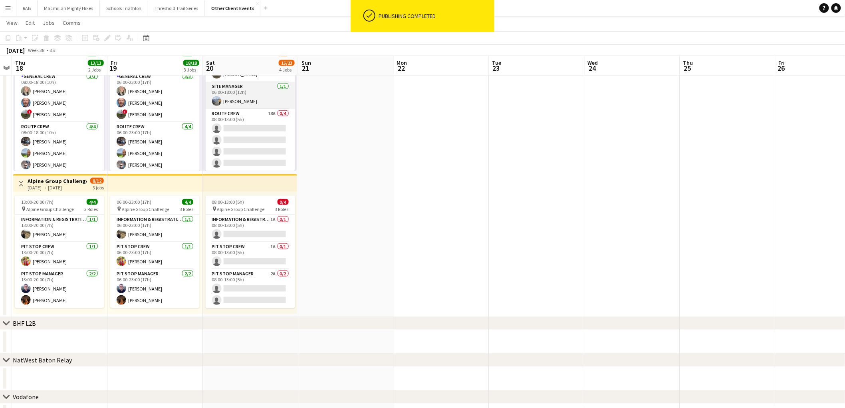
click at [248, 98] on app-card-role "Site Manager [DATE] 06:00-18:00 (12h) [PERSON_NAME]" at bounding box center [250, 95] width 89 height 27
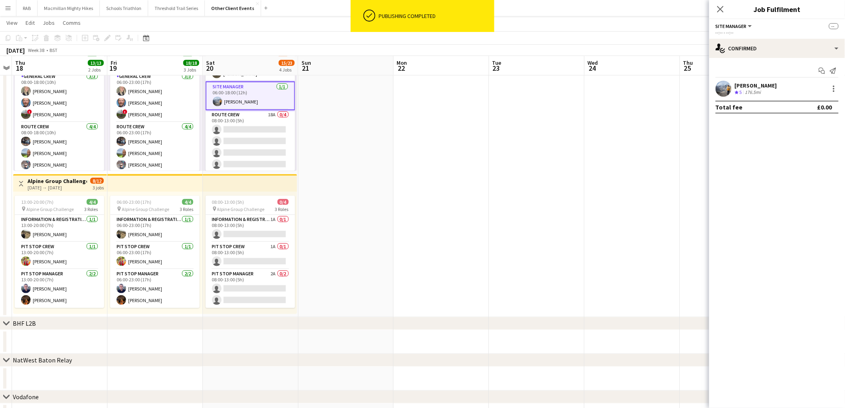
click at [248, 98] on app-card-role "Site Manager [DATE] 06:00-18:00 (12h) [PERSON_NAME]" at bounding box center [250, 95] width 89 height 29
click at [746, 48] on div "single-neutral-actions-check-2 Confirmed" at bounding box center [777, 48] width 136 height 19
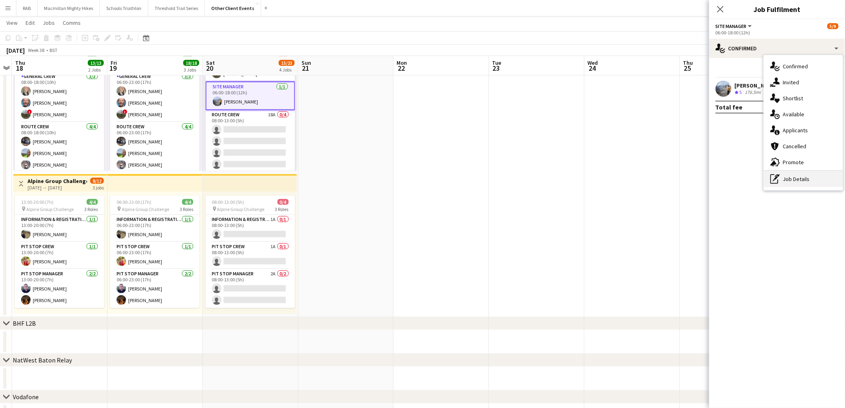
click at [795, 177] on div "pen-write Job Details" at bounding box center [803, 179] width 79 height 16
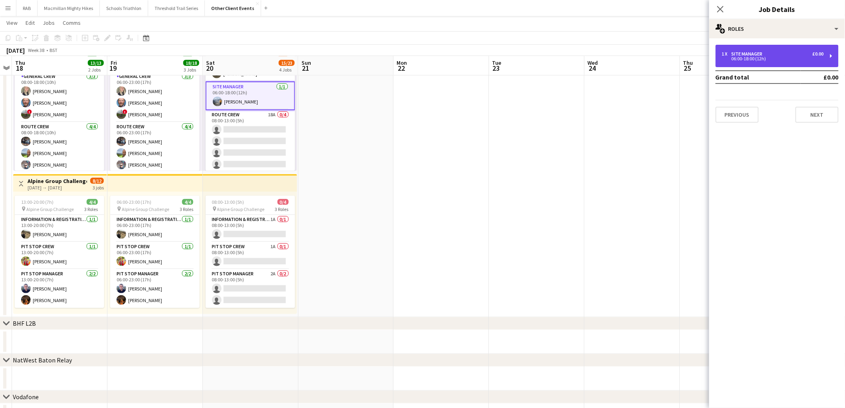
click at [753, 53] on div "Site Manager" at bounding box center [749, 54] width 34 height 6
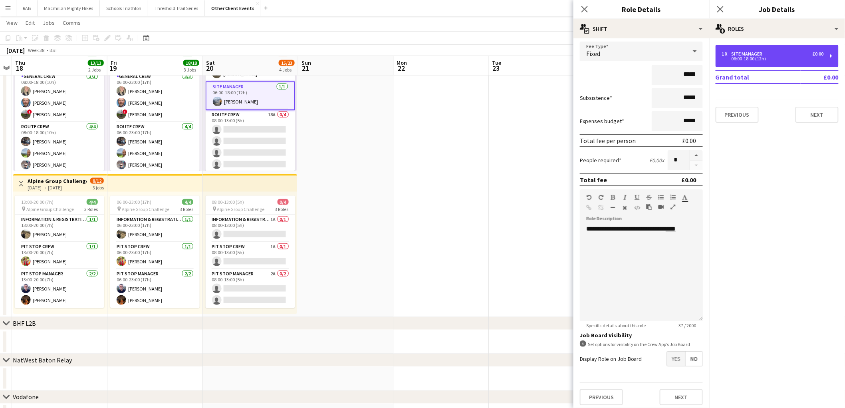
scroll to position [50, 0]
drag, startPoint x: 587, startPoint y: 10, endPoint x: 602, endPoint y: 8, distance: 14.6
click at [586, 10] on icon "Close pop-in" at bounding box center [585, 9] width 6 height 6
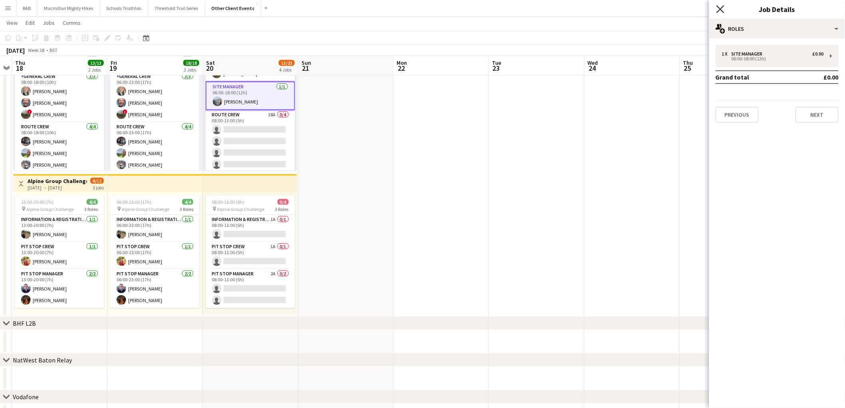
click at [717, 6] on icon "Close pop-in" at bounding box center [721, 9] width 8 height 8
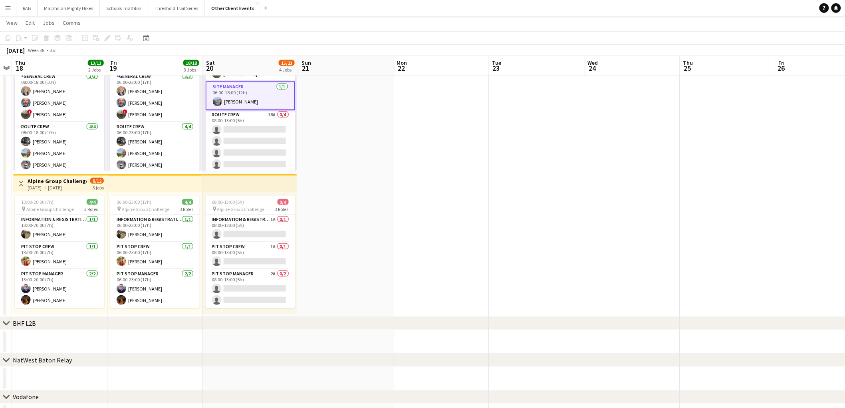
click at [644, 34] on app-toolbar "Copy Paste Paste Ctrl+V Paste with crew Ctrl+Shift+V Paste linked Job [GEOGRAPH…" at bounding box center [422, 38] width 845 height 14
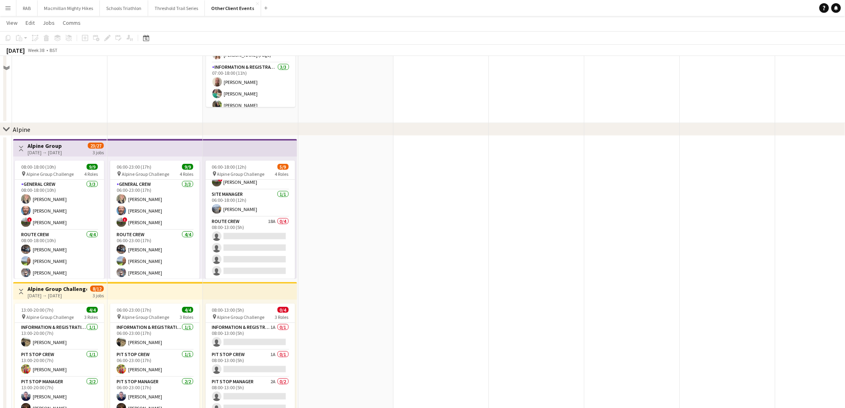
scroll to position [310, 0]
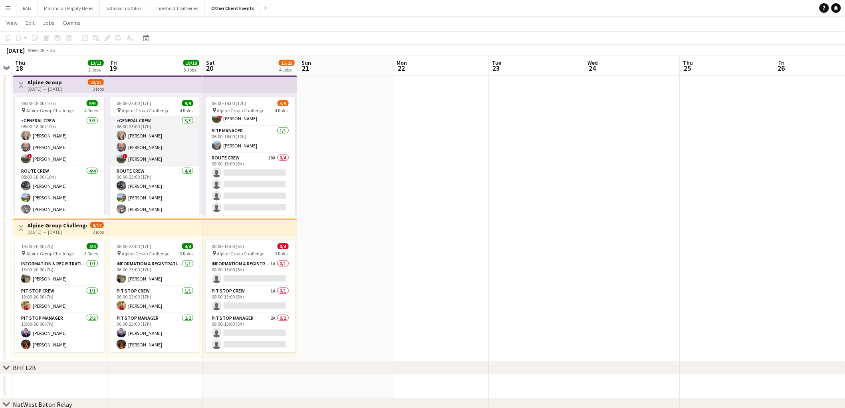
click at [146, 151] on app-card-role "General Crew [DATE] 06:00-23:00 (17h) [PERSON_NAME] [PERSON_NAME] ! [PERSON_NAM…" at bounding box center [154, 141] width 89 height 50
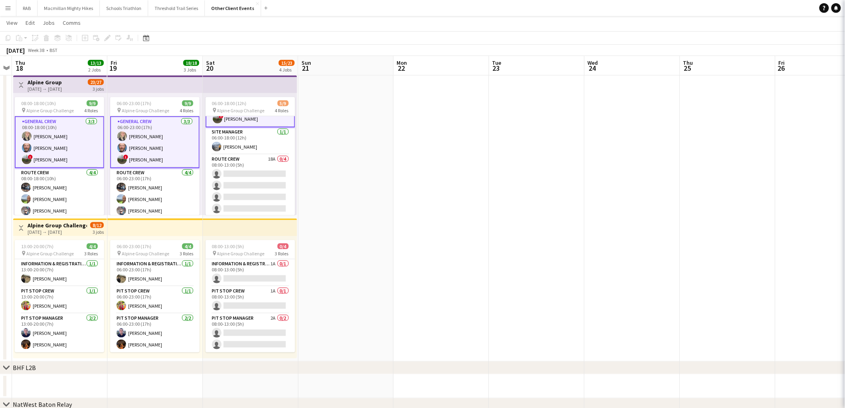
scroll to position [68, 0]
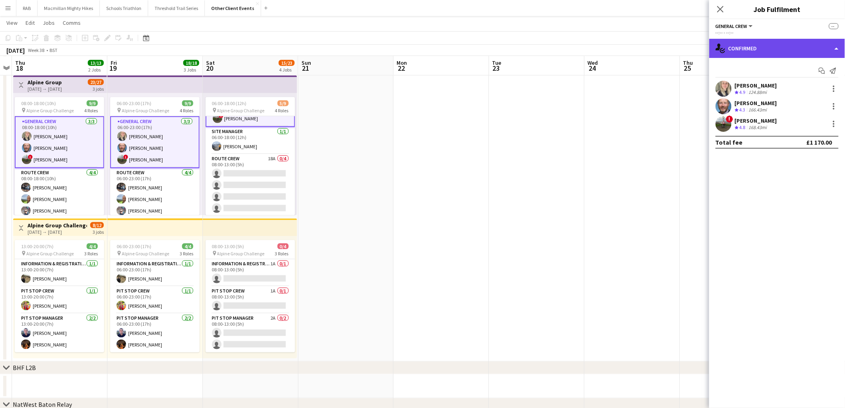
click at [796, 46] on div "single-neutral-actions-check-2 Confirmed" at bounding box center [777, 48] width 136 height 19
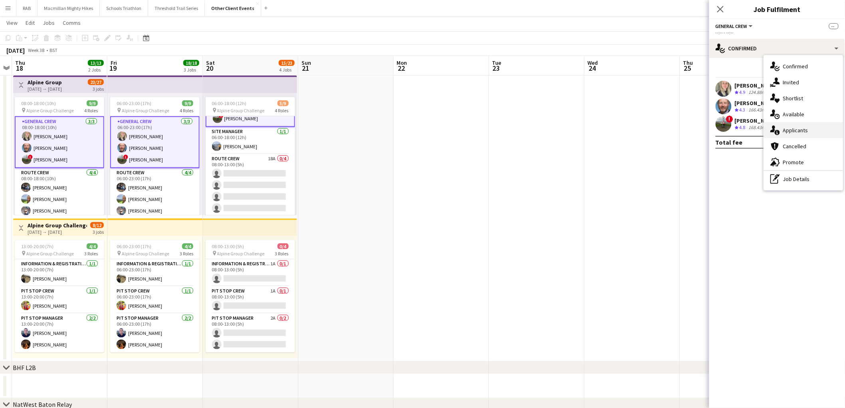
click at [801, 128] on div "single-neutral-actions-information Applicants" at bounding box center [803, 130] width 79 height 16
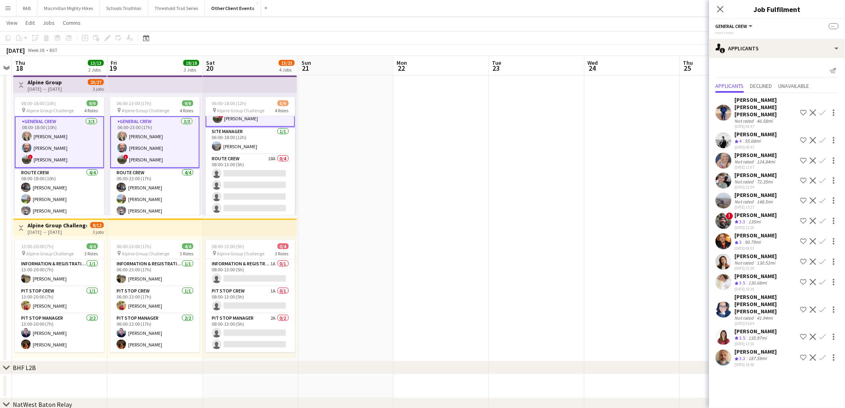
click at [728, 332] on app-user-avatar at bounding box center [724, 337] width 16 height 16
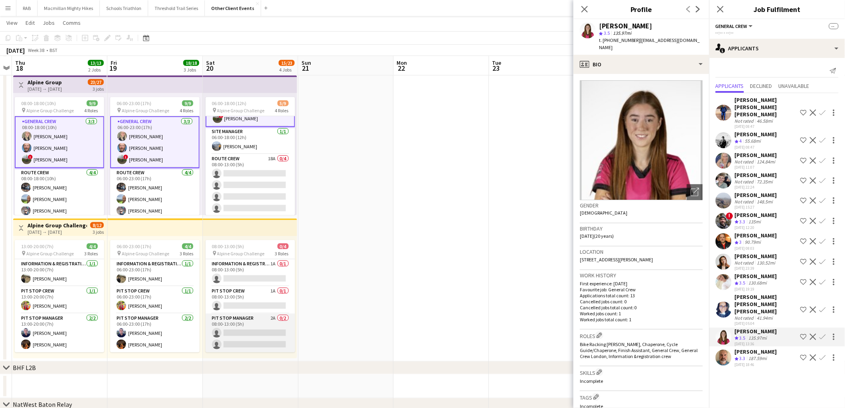
click at [238, 321] on app-card-role "Pit Stop Manager 2A 0/2 08:00-13:00 (5h) single-neutral-actions single-neutral-…" at bounding box center [250, 333] width 89 height 39
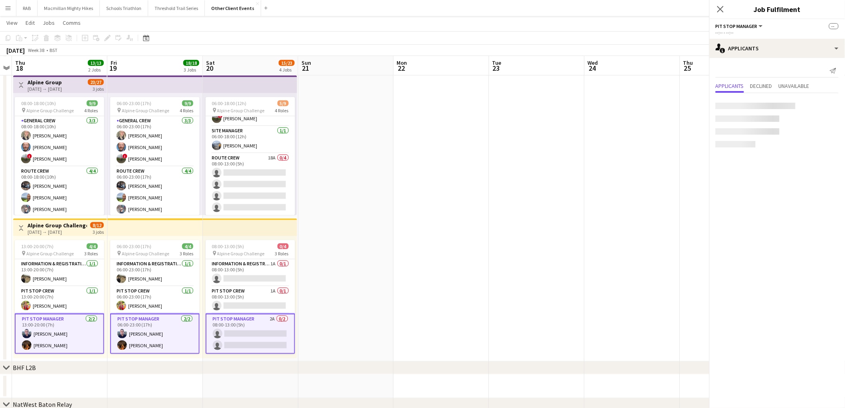
scroll to position [68, 0]
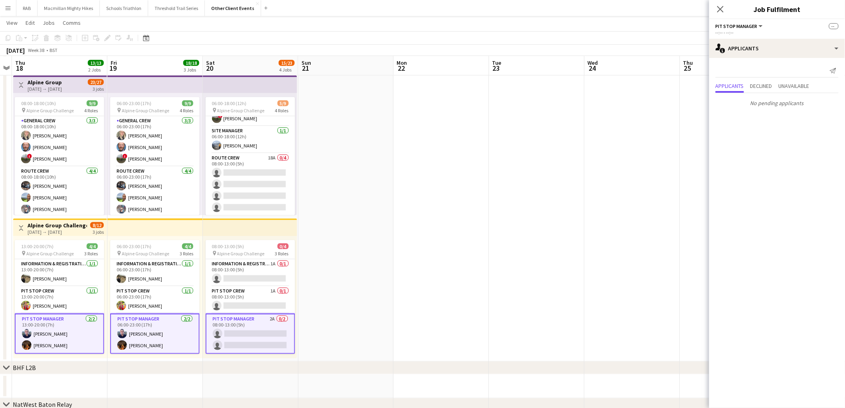
click at [742, 61] on div "Send notification Applicants Declined Unavailable No pending applicants" at bounding box center [777, 87] width 136 height 58
click at [235, 304] on app-card-role "Pit Stop Crew 1A 0/1 08:00-13:00 (5h) single-neutral-actions" at bounding box center [250, 299] width 89 height 27
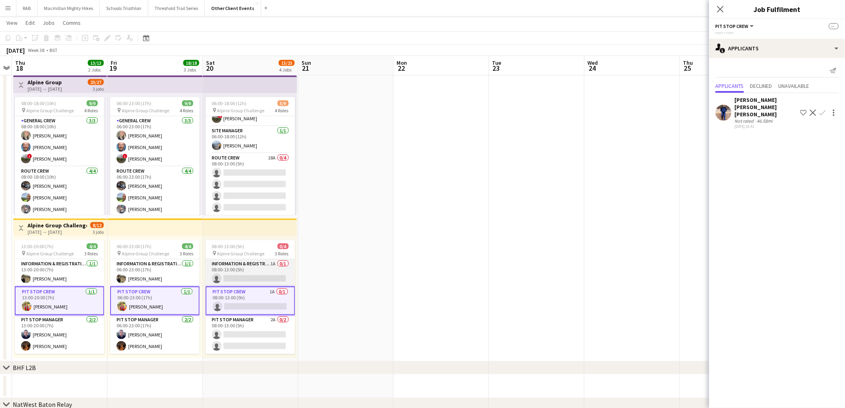
click at [248, 272] on app-card-role "Information & registration crew 1A 0/1 08:00-13:00 (5h) single-neutral-actions" at bounding box center [250, 272] width 89 height 27
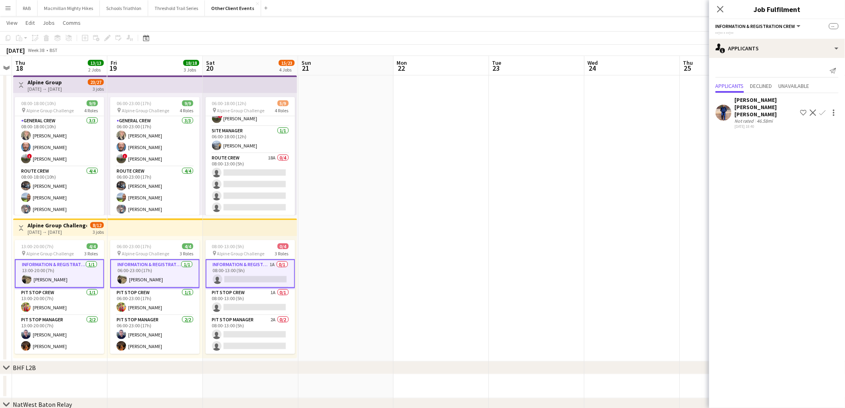
click at [398, 50] on div "[DATE] Week 38 • BST" at bounding box center [422, 50] width 845 height 11
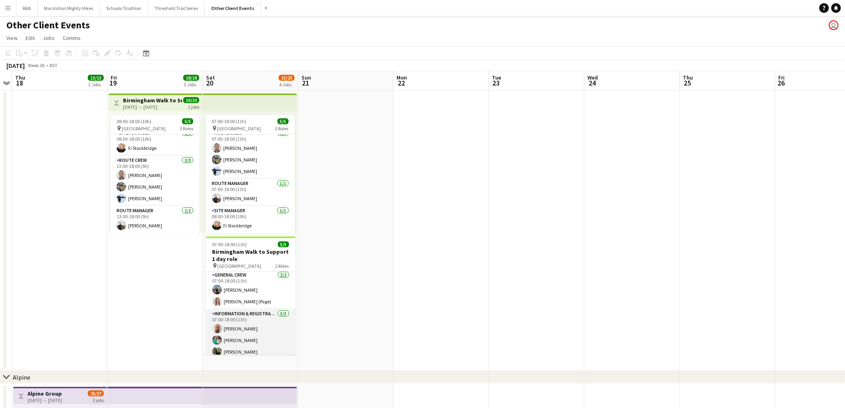
scroll to position [0, 0]
click at [340, 62] on div "[DATE] Week 38 • BST" at bounding box center [422, 65] width 845 height 11
